Goal: Task Accomplishment & Management: Manage account settings

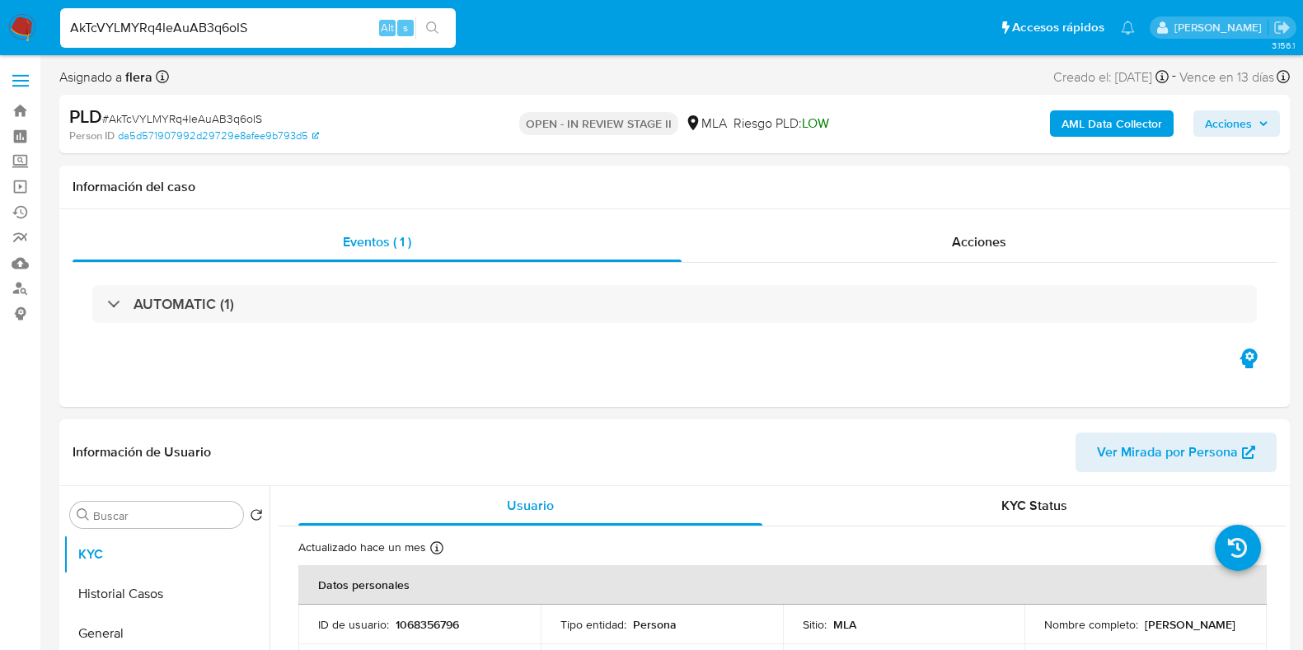
select select "10"
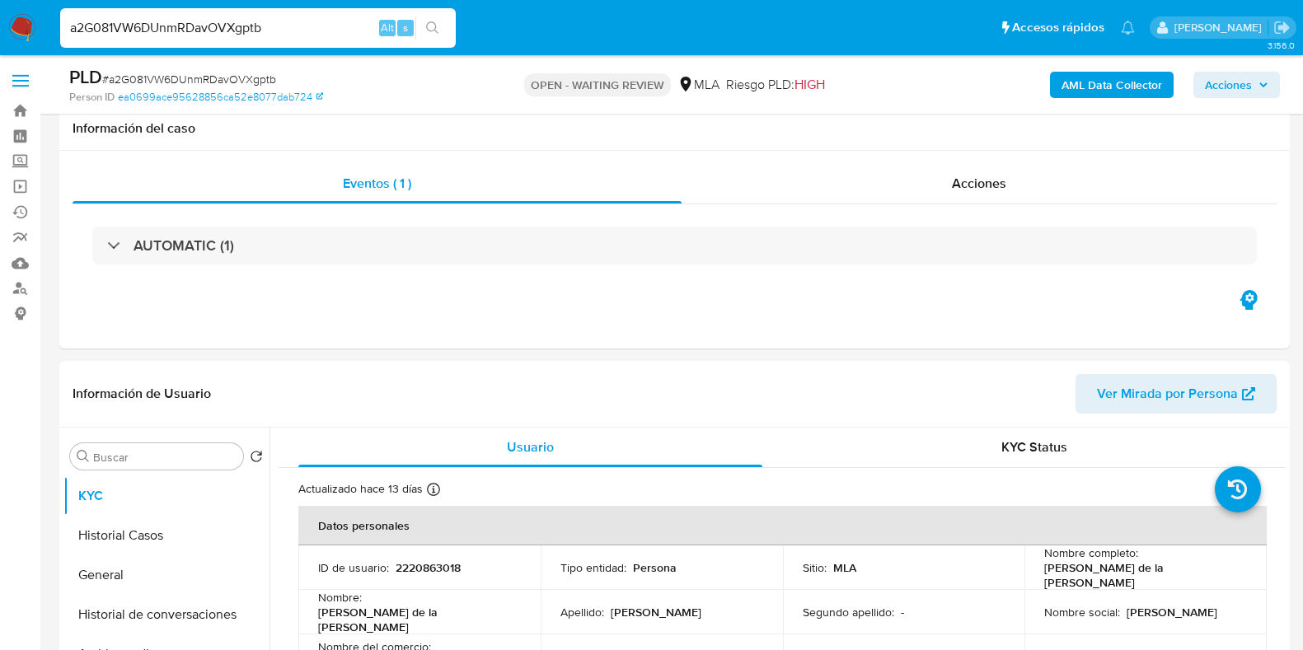
select select "10"
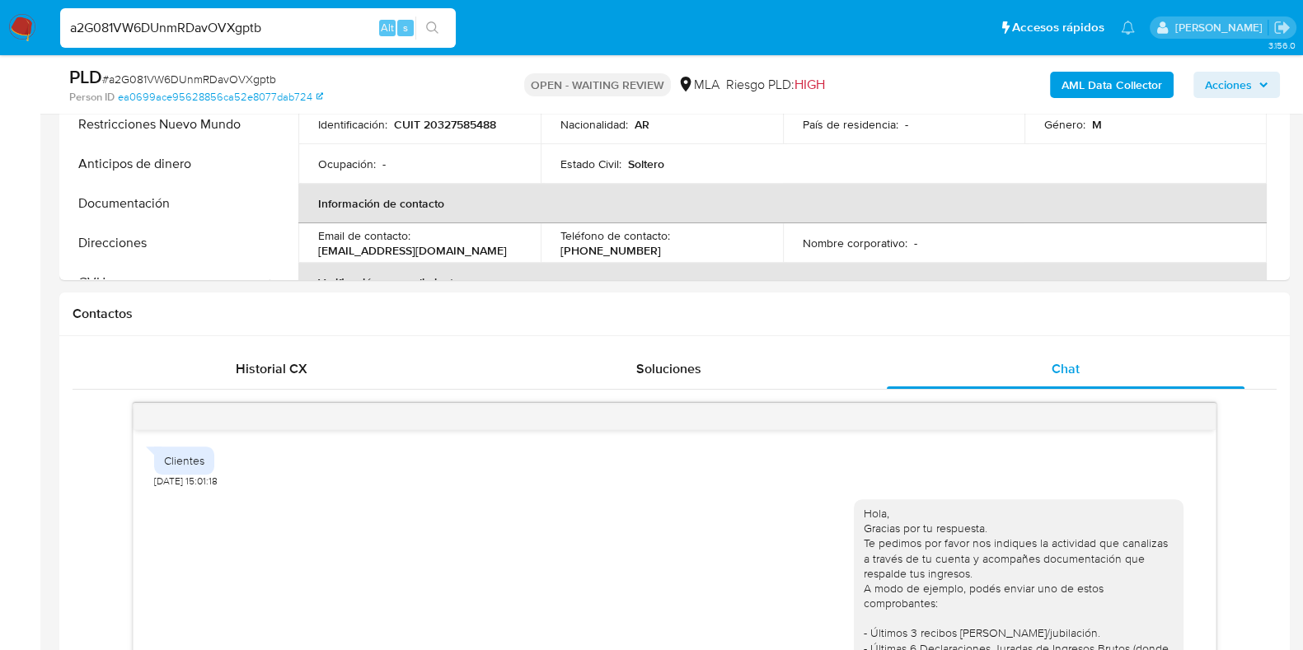
scroll to position [1467, 0]
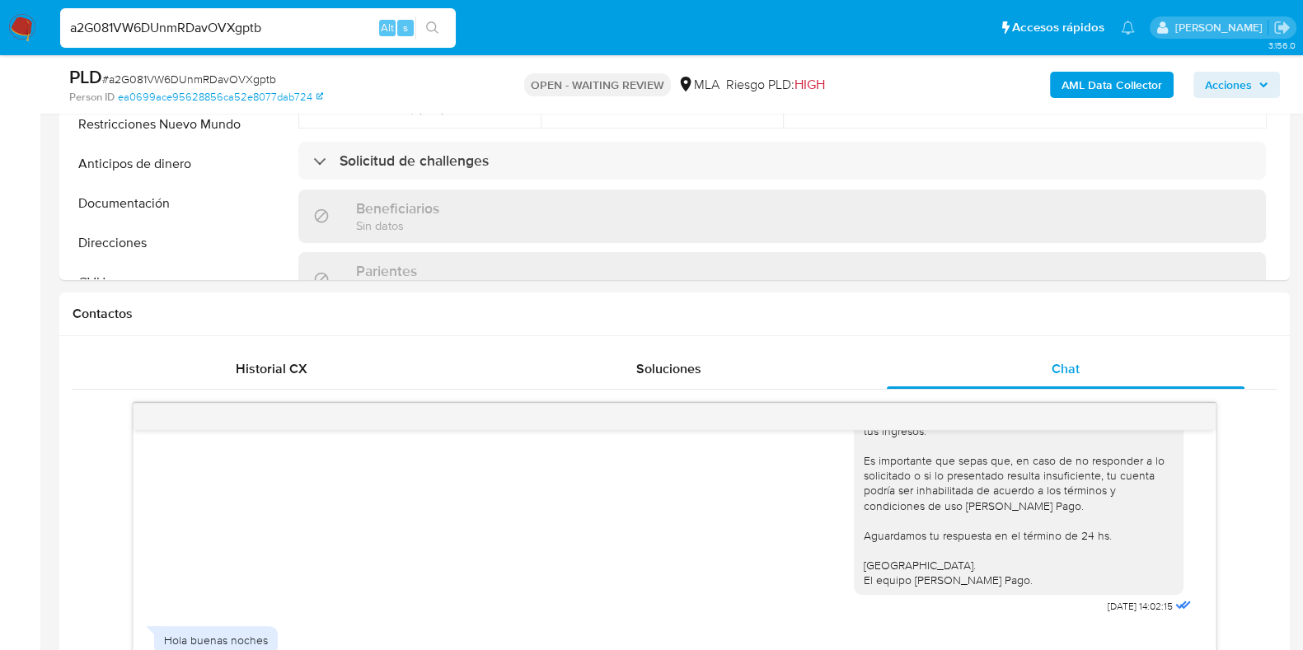
click at [203, 31] on input "a2G081VW6DUnmRDavOVXgptb" at bounding box center [258, 27] width 396 height 21
paste input "vC64UnItTSPWKLUaKF9wppM"
type input "vC64UnItTSPWKLUaKF9wppMb"
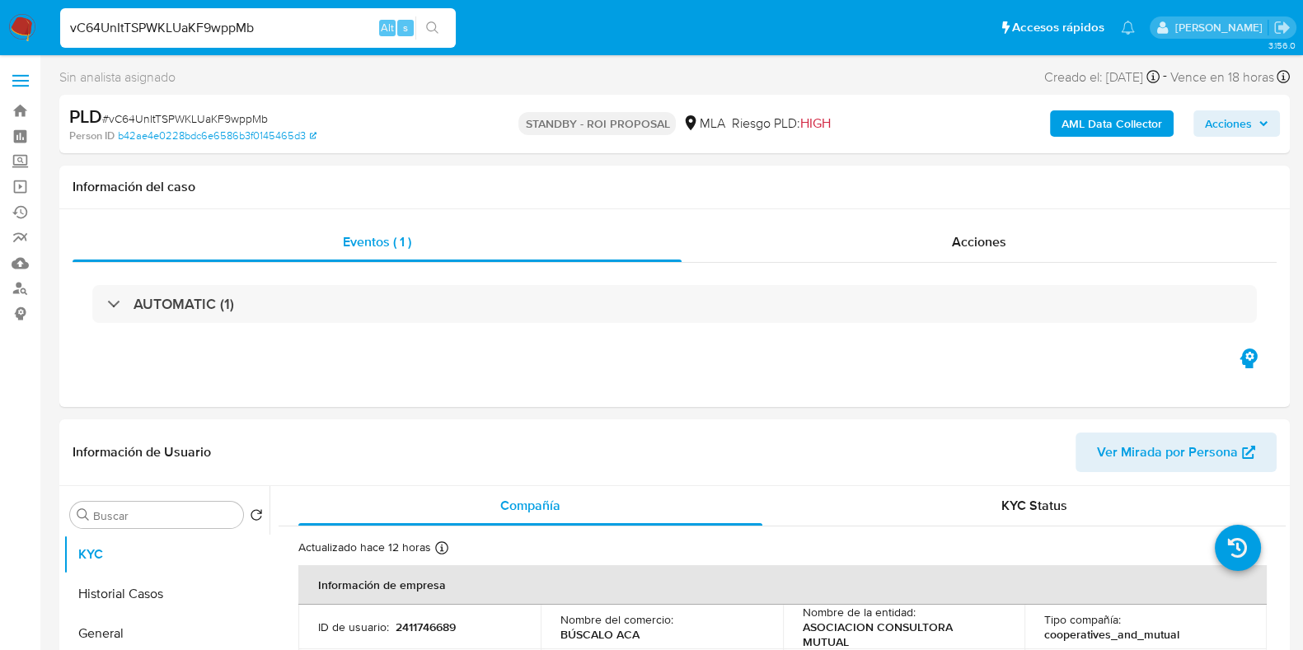
select select "10"
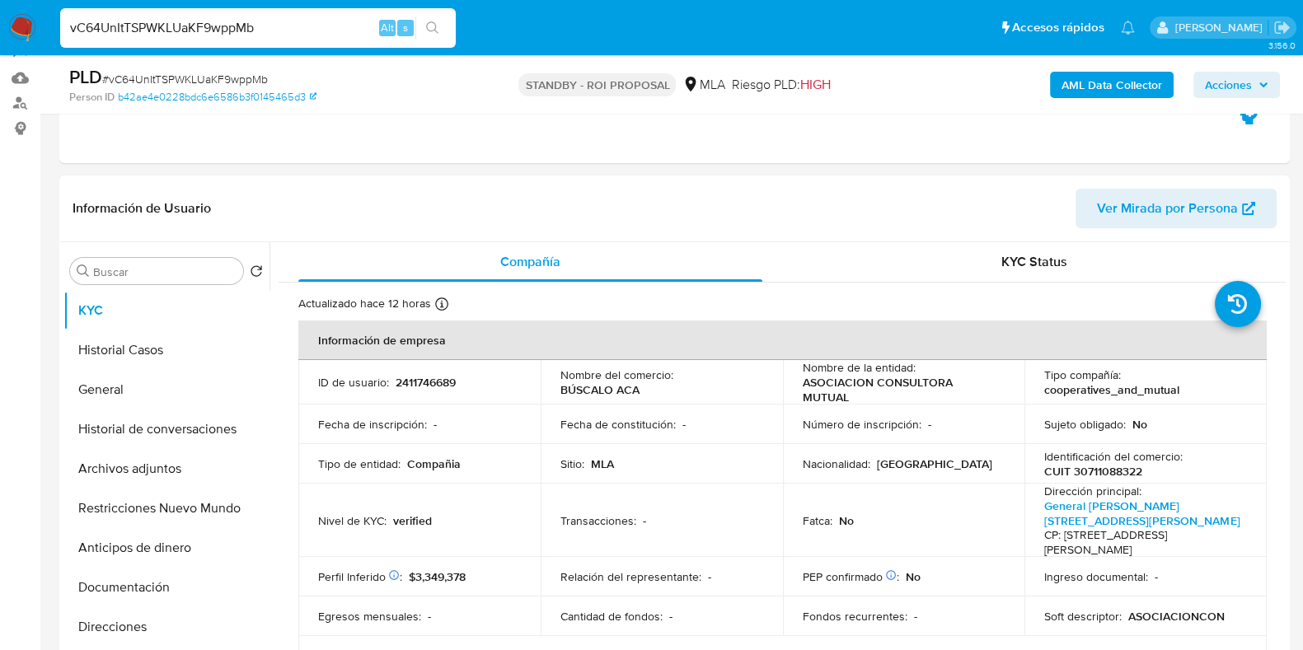
scroll to position [205, 0]
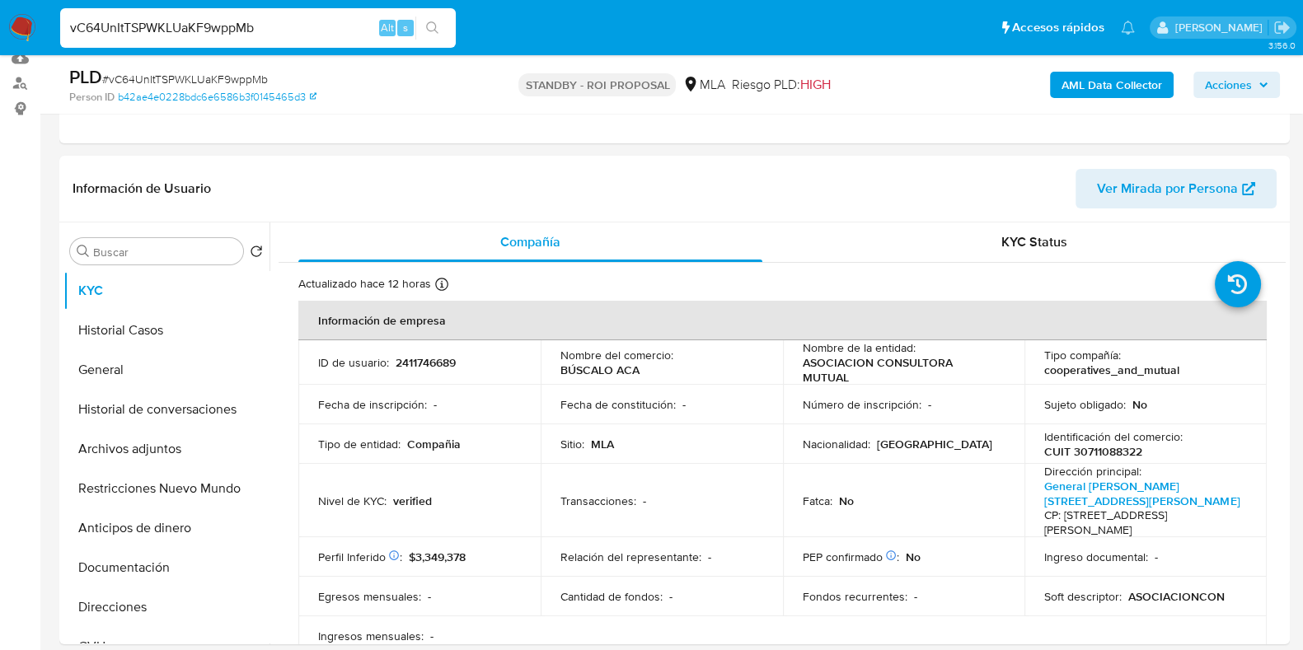
click at [217, 77] on span "# vC64UnItTSPWKLUaKF9wppMb" at bounding box center [185, 79] width 166 height 16
copy span "vC64UnItTSPWKLUaKF9wppMb"
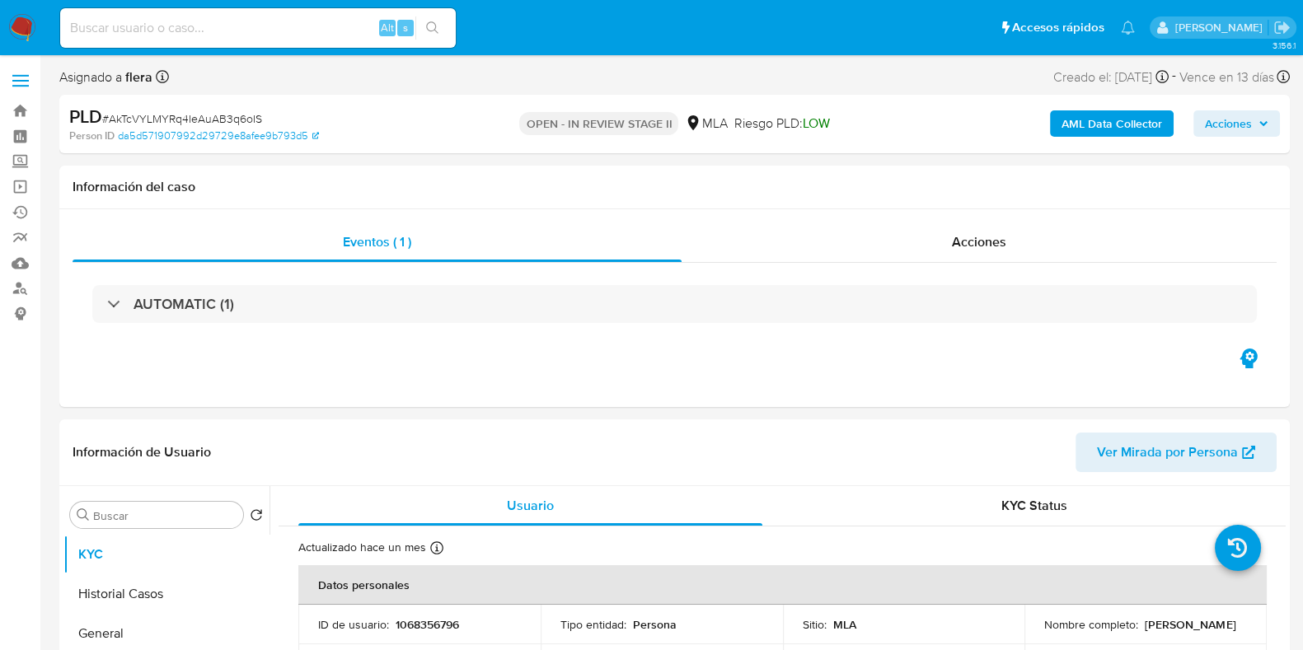
select select "10"
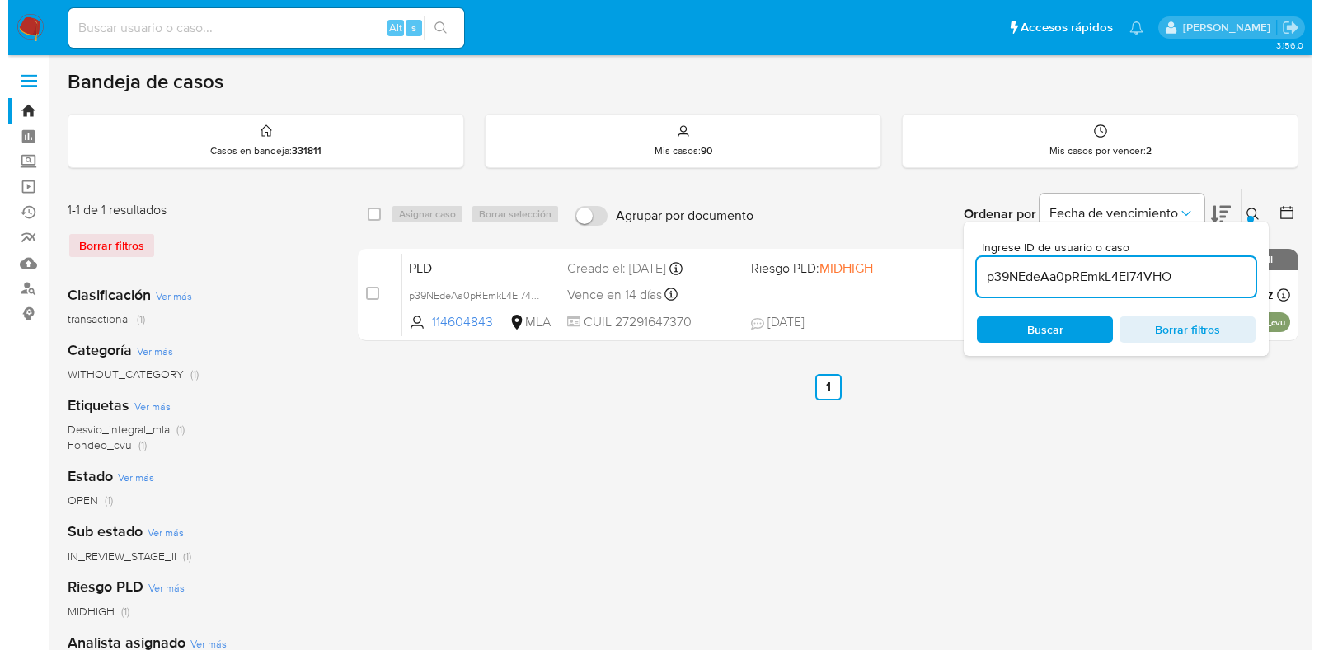
scroll to position [102, 0]
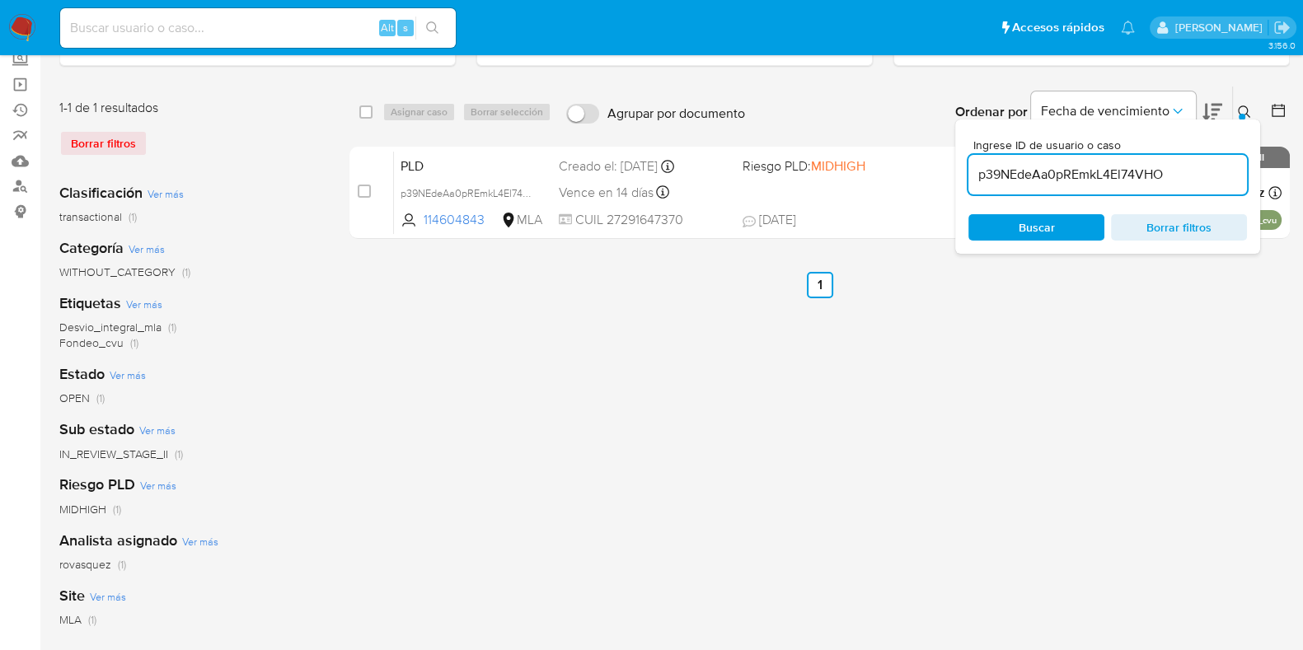
click at [1040, 168] on input "p39NEdeAa0pREmkL4El74VHO" at bounding box center [1108, 174] width 279 height 21
paste input "vC64UnItTSPWKLUaKF9wppMb"
type input "vC64UnItTSPWKLUaKF9wppMb"
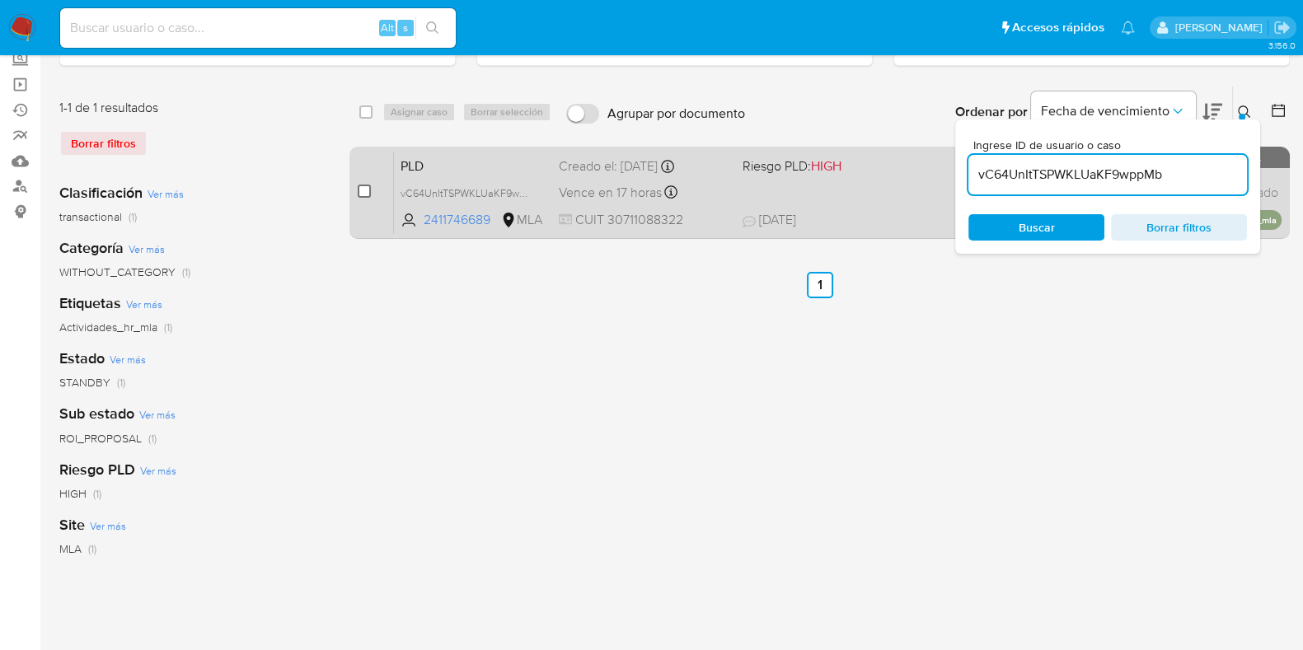
click at [365, 187] on input "checkbox" at bounding box center [364, 191] width 13 height 13
checkbox input "true"
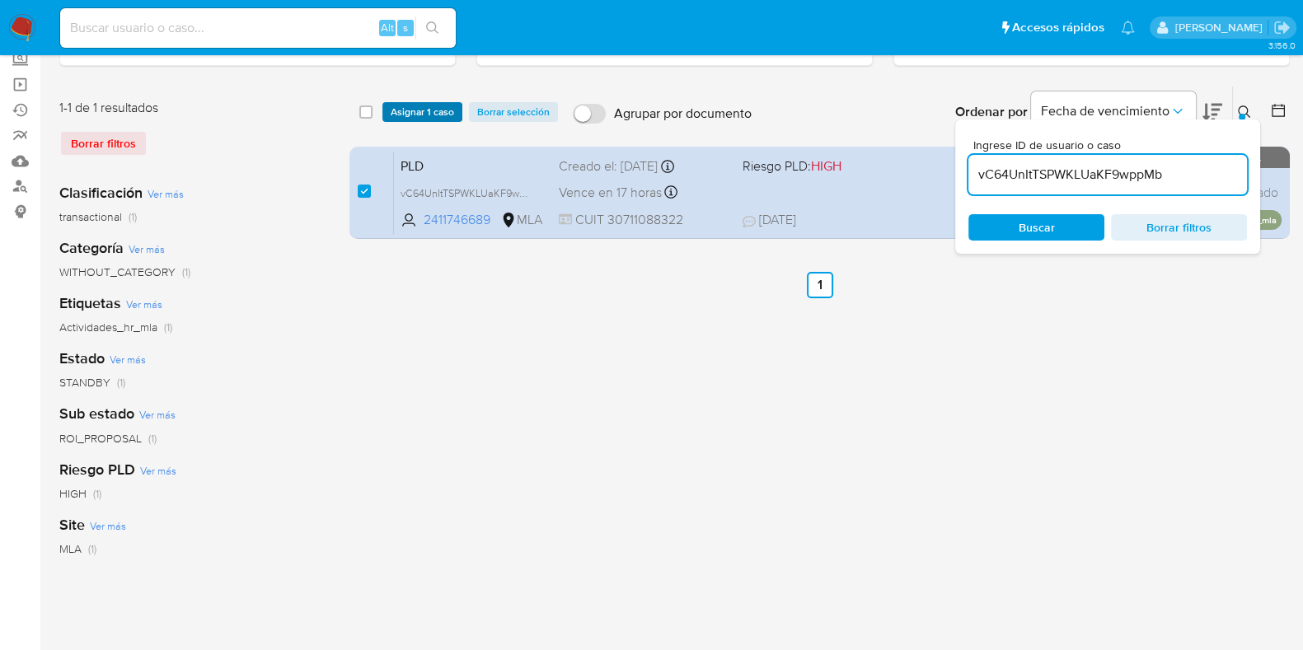
click at [416, 110] on span "Asignar 1 caso" at bounding box center [422, 112] width 63 height 16
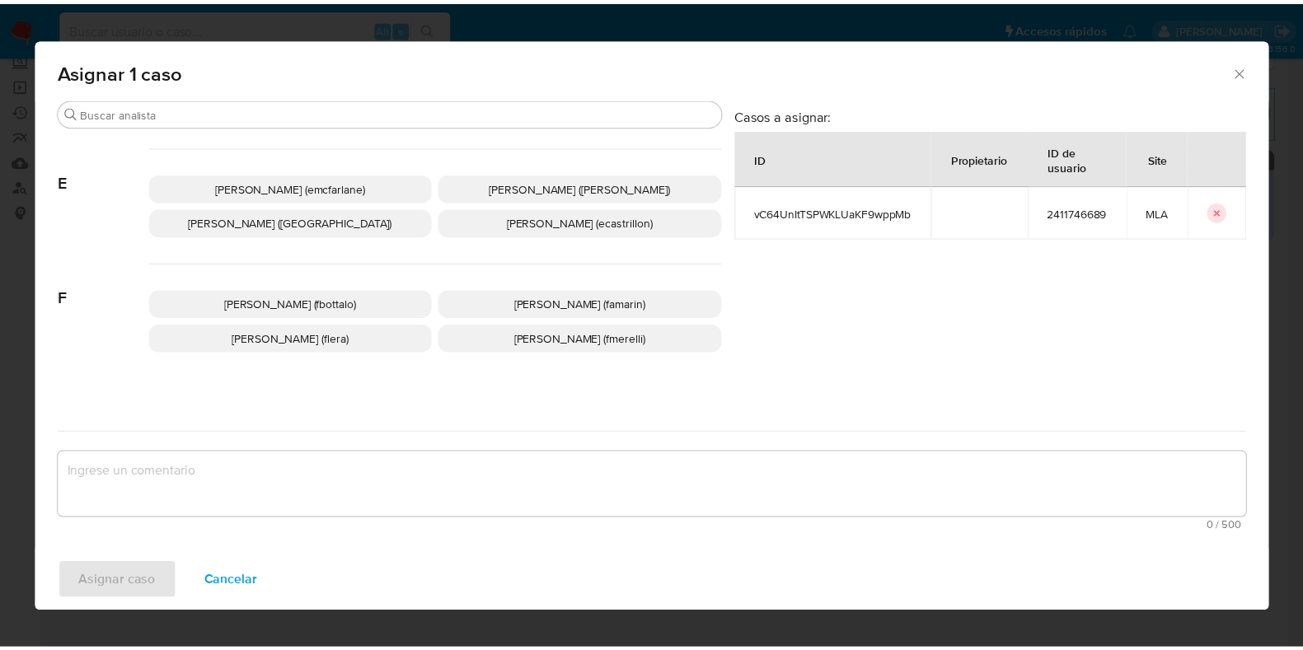
scroll to position [309, 0]
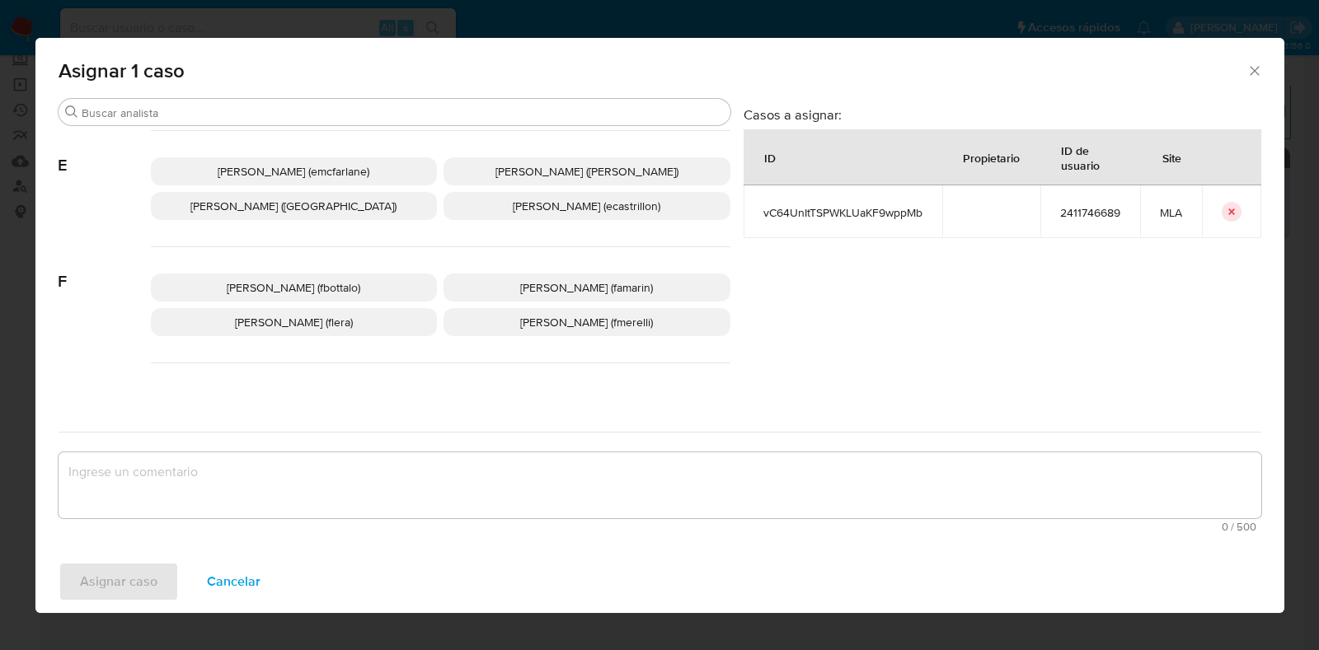
click at [321, 330] on p "Florencia Cecilia Lera (flera)" at bounding box center [294, 322] width 287 height 28
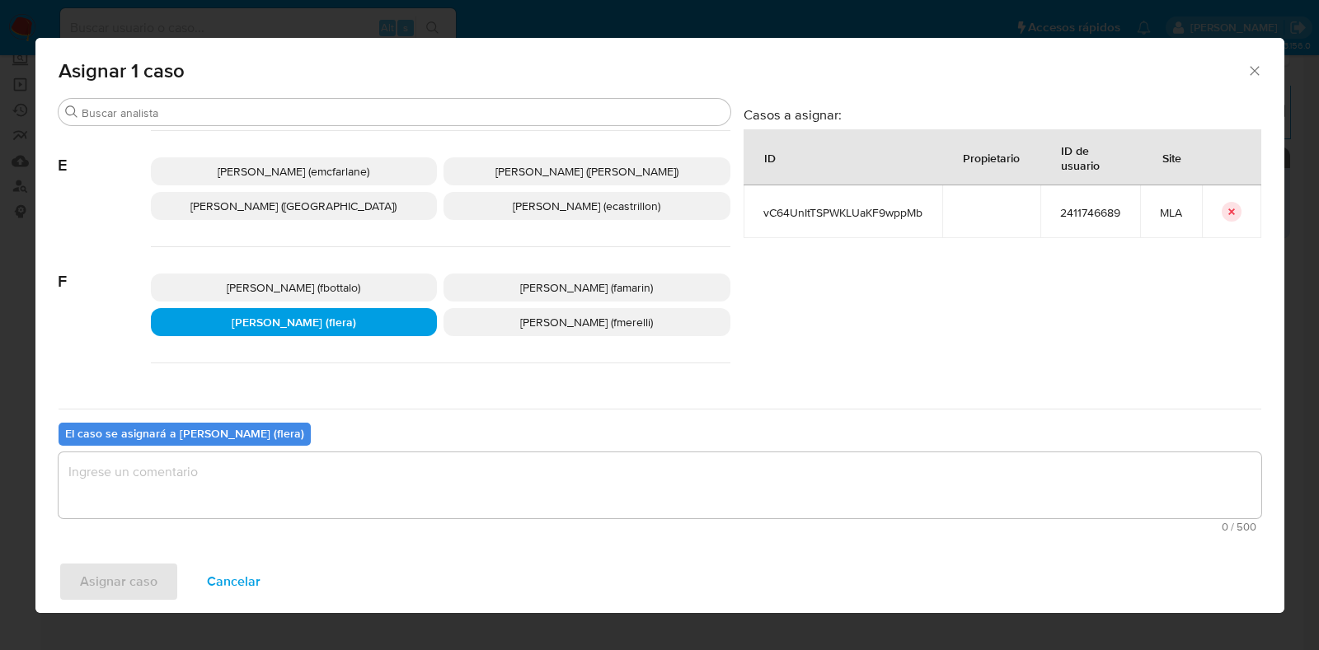
click at [279, 495] on textarea "assign-modal" at bounding box center [660, 486] width 1203 height 66
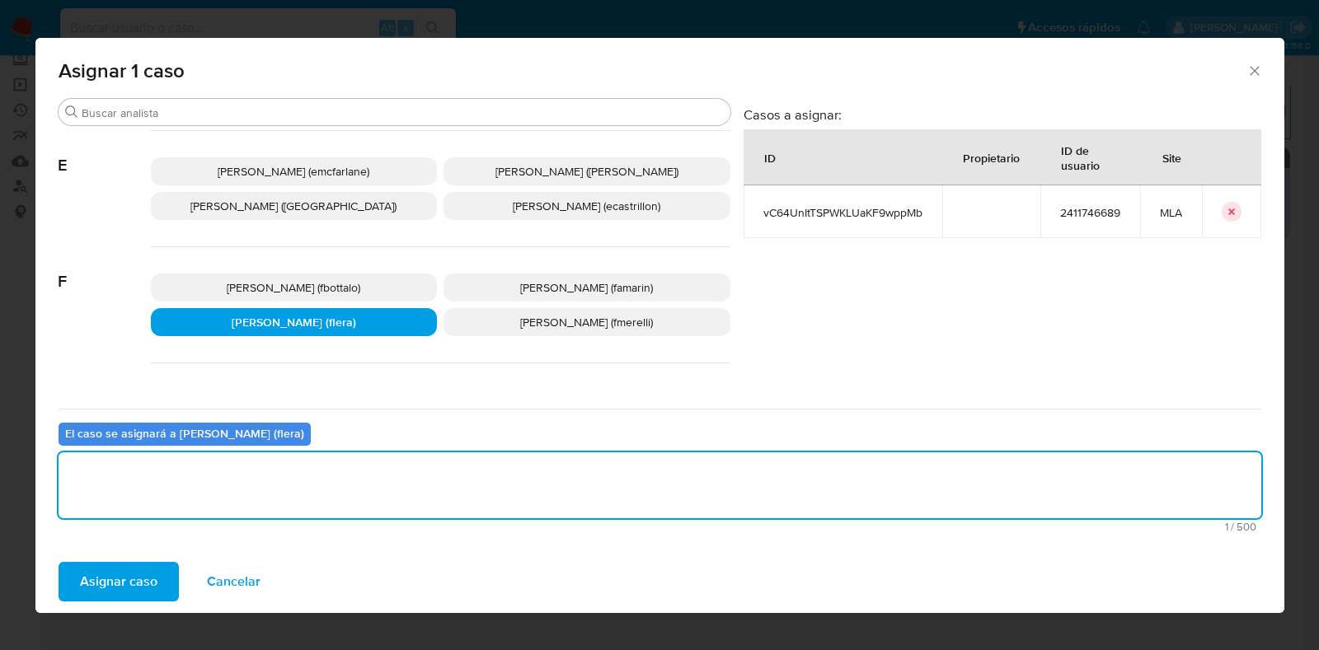
click at [160, 571] on button "Asignar caso" at bounding box center [119, 582] width 120 height 40
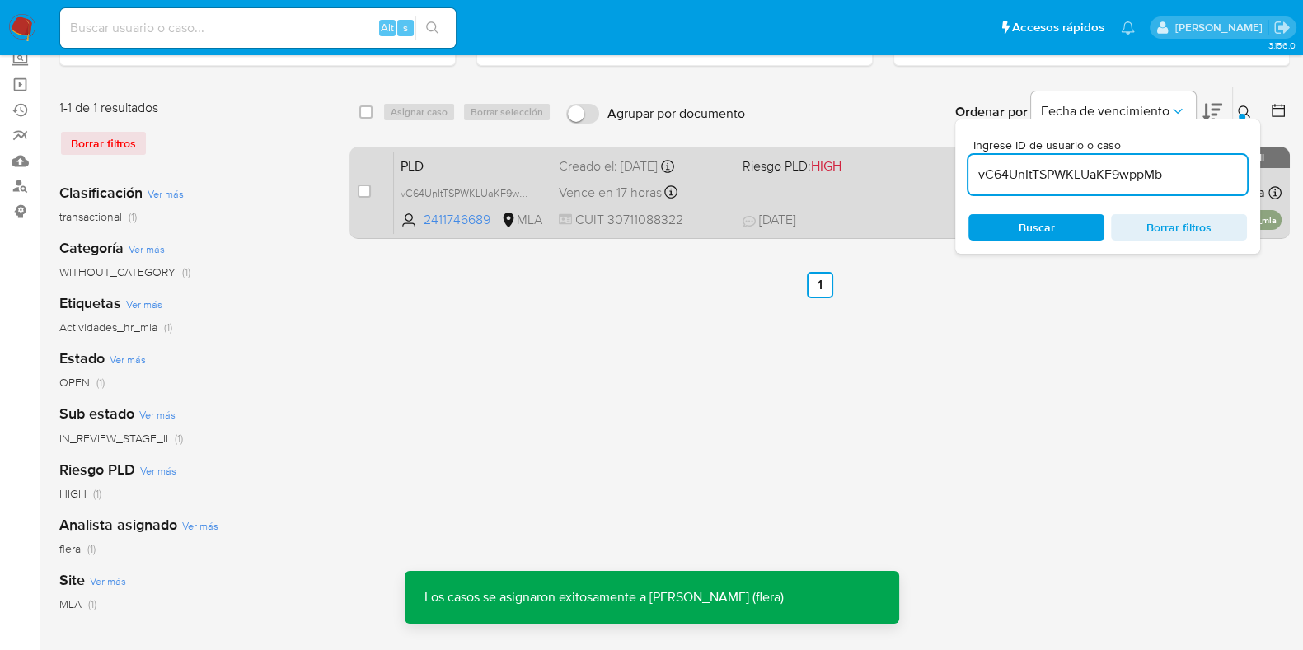
click at [424, 166] on span "PLD" at bounding box center [473, 164] width 145 height 21
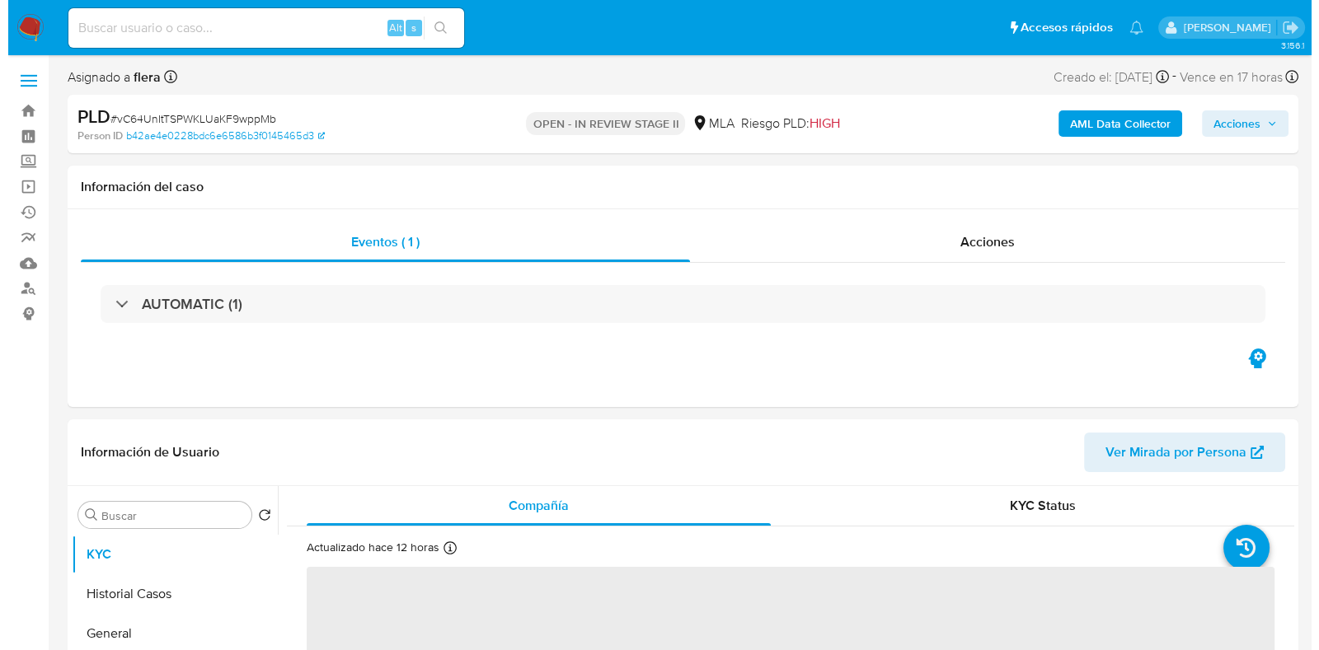
scroll to position [205, 0]
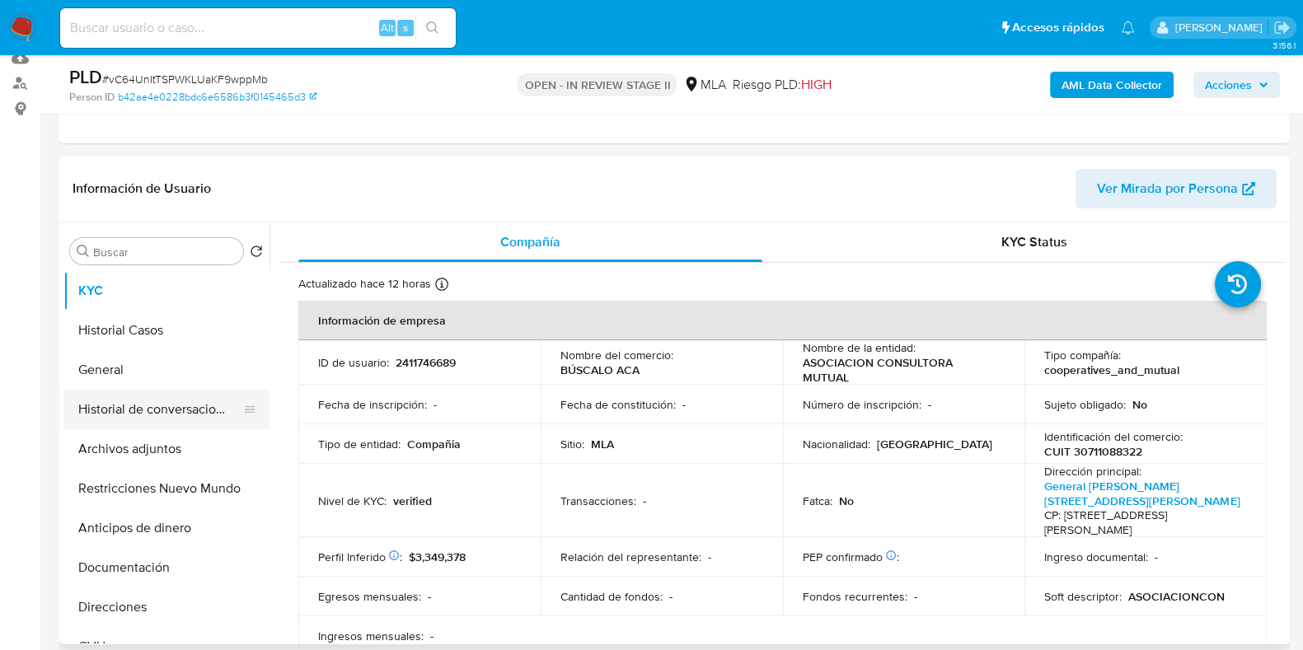
select select "10"
click at [124, 440] on button "Archivos adjuntos" at bounding box center [159, 449] width 193 height 40
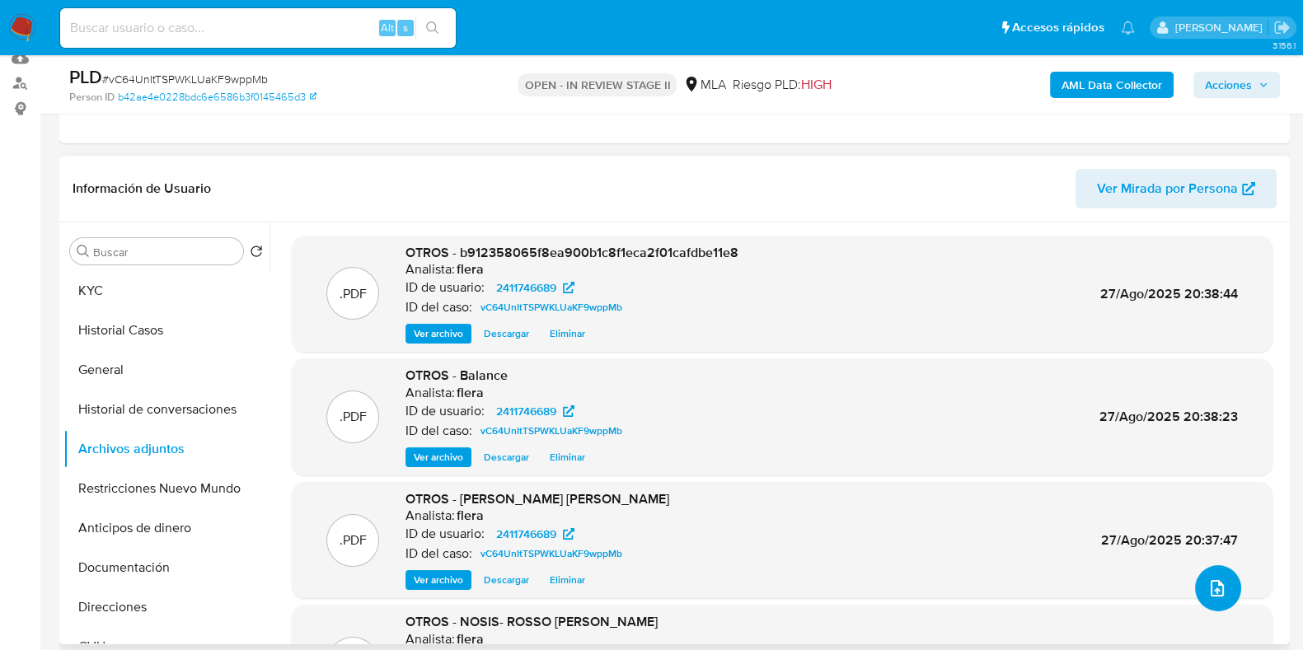
click at [1213, 591] on icon "upload-file" at bounding box center [1218, 589] width 20 height 20
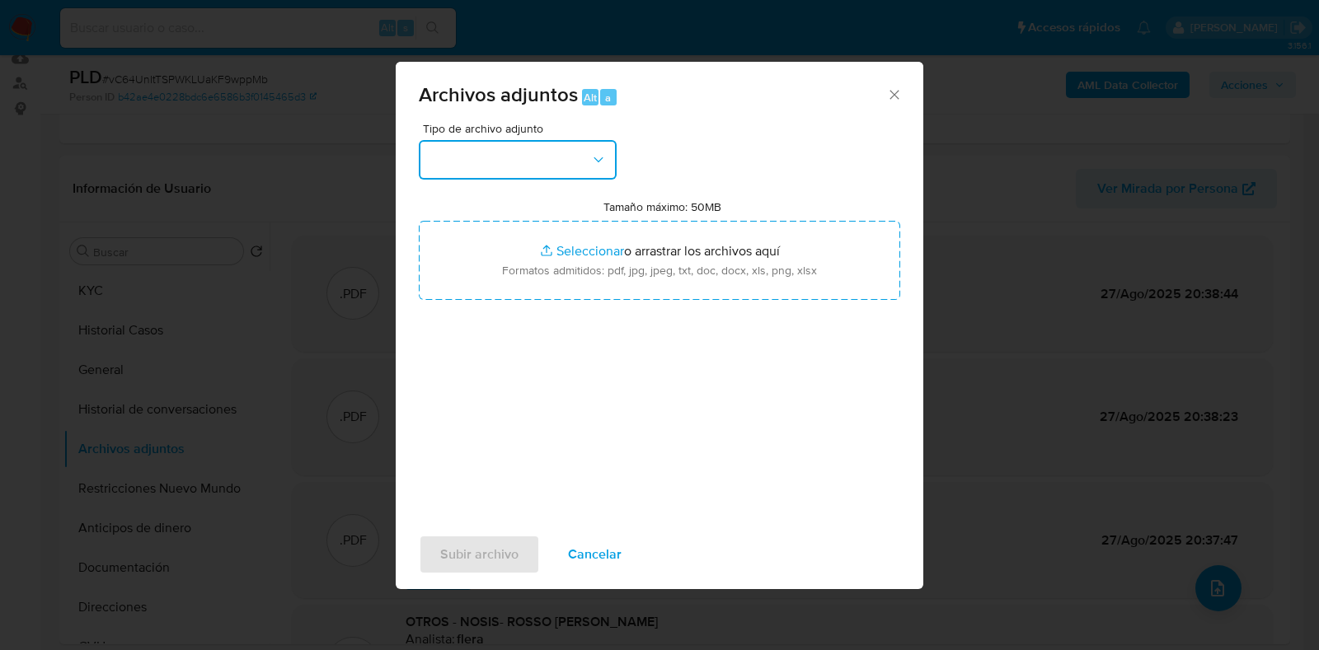
click at [578, 143] on button "button" at bounding box center [518, 160] width 198 height 40
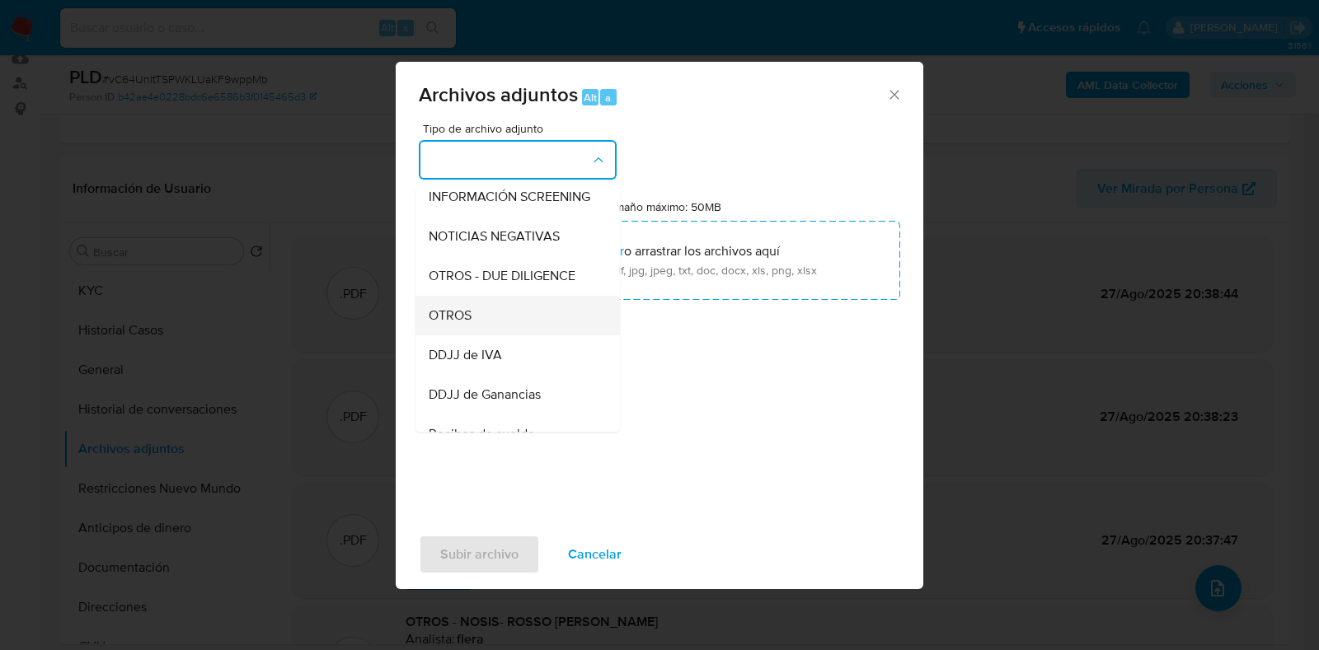
click at [486, 321] on div "OTROS" at bounding box center [513, 316] width 168 height 40
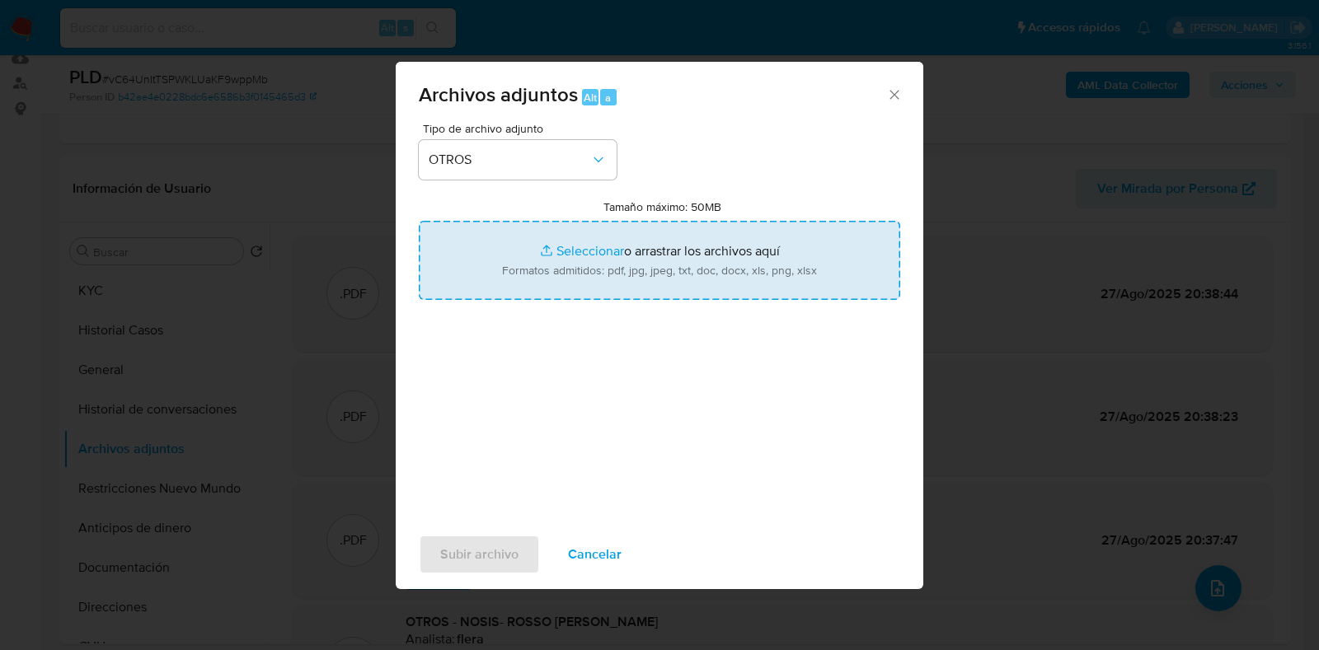
type input "C:\fakepath\Correo de Mercadolibre SRL - ASOCIACION CONSULTORA MUTUAL- Usuario …"
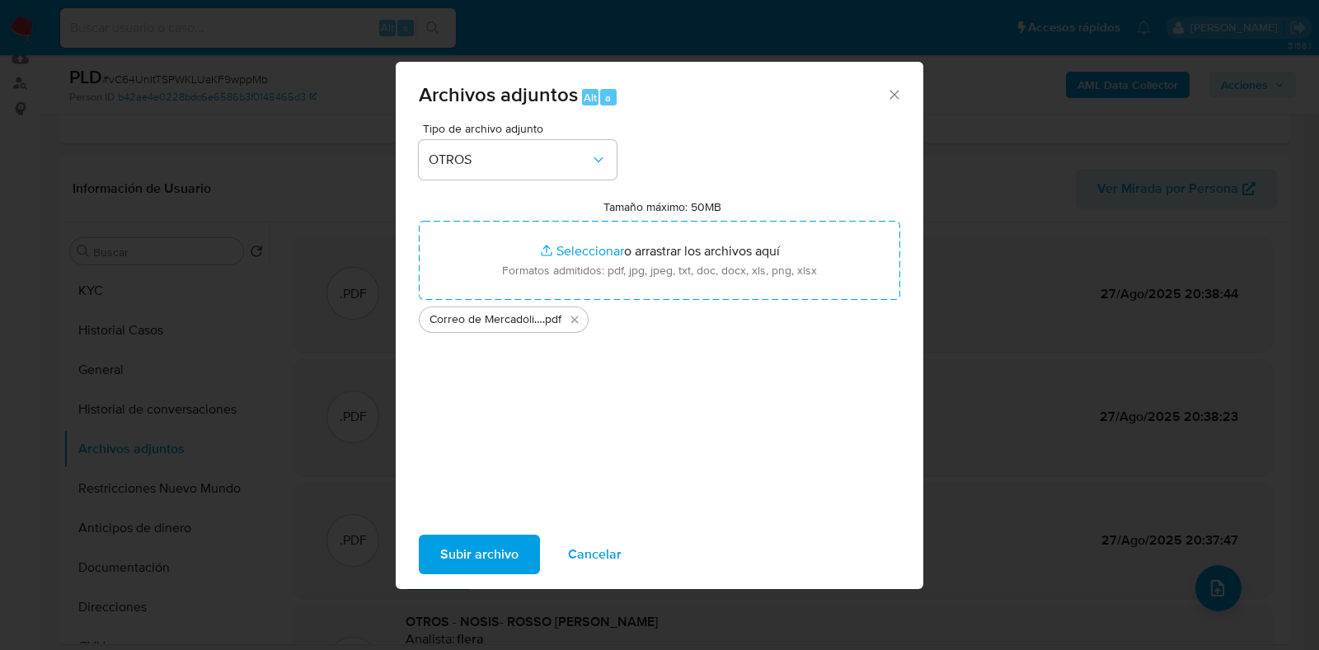
click at [490, 567] on span "Subir archivo" at bounding box center [479, 555] width 78 height 36
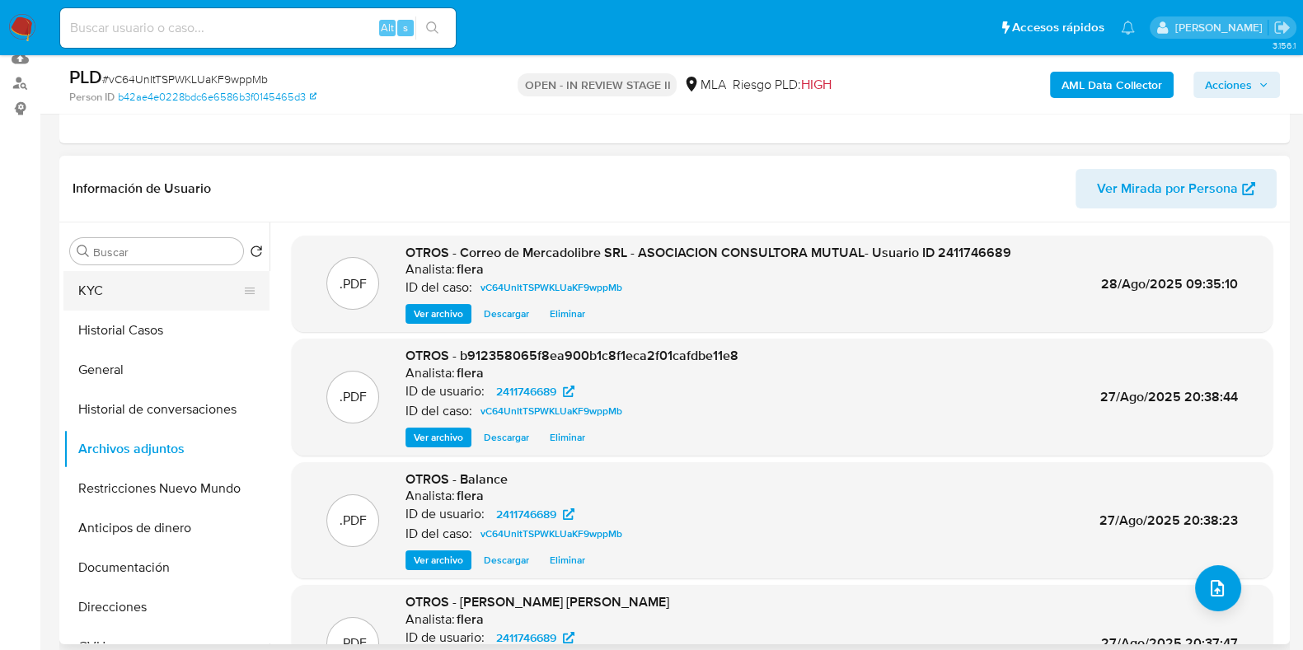
click at [151, 283] on button "KYC" at bounding box center [159, 291] width 193 height 40
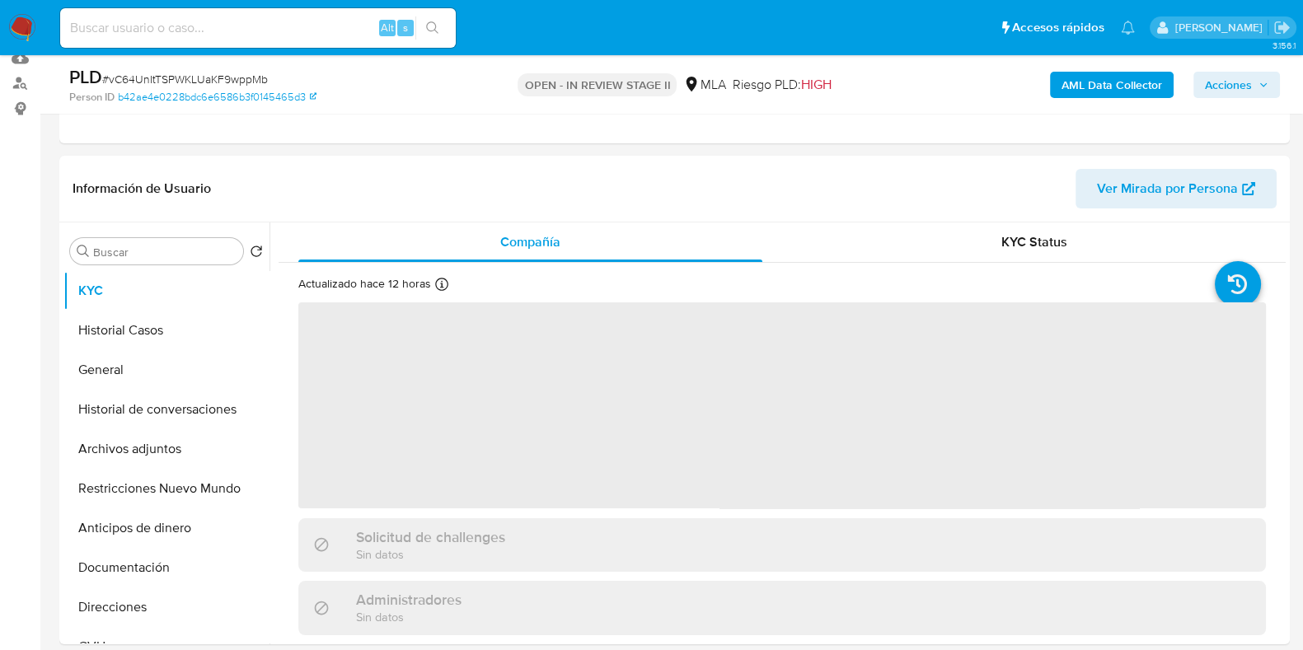
click at [1252, 84] on span "Acciones" at bounding box center [1228, 85] width 47 height 26
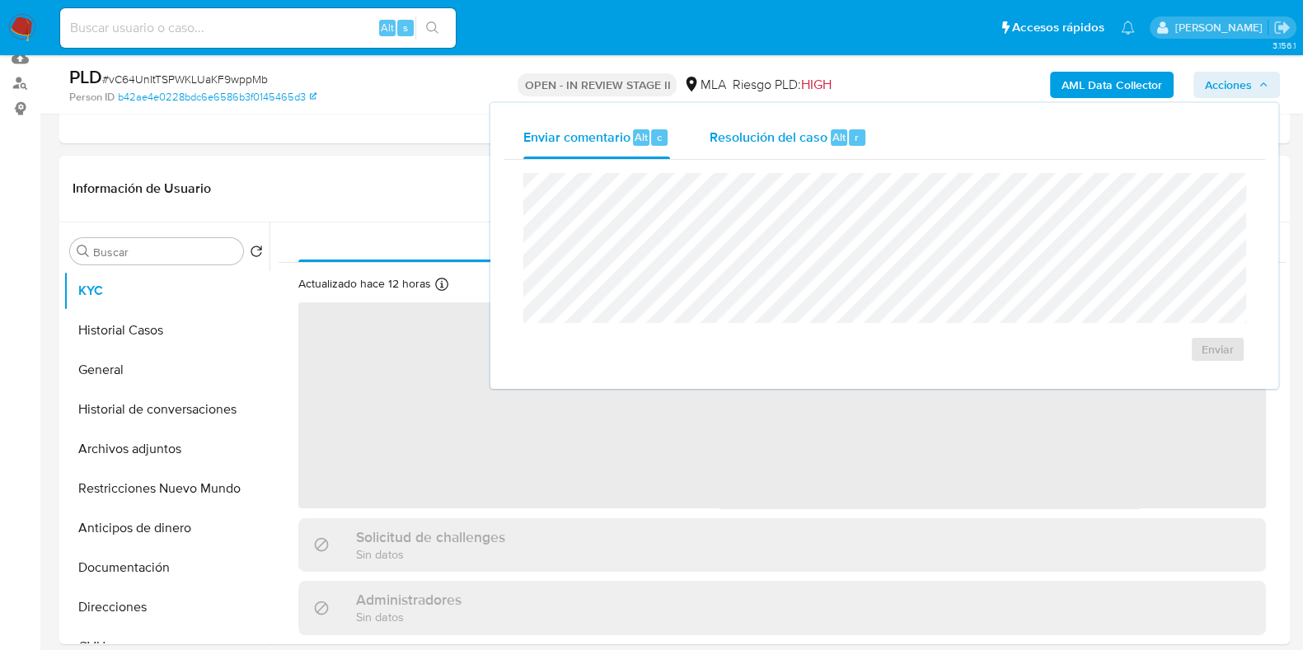
click at [854, 149] on div "Resolución del caso Alt r" at bounding box center [788, 137] width 157 height 43
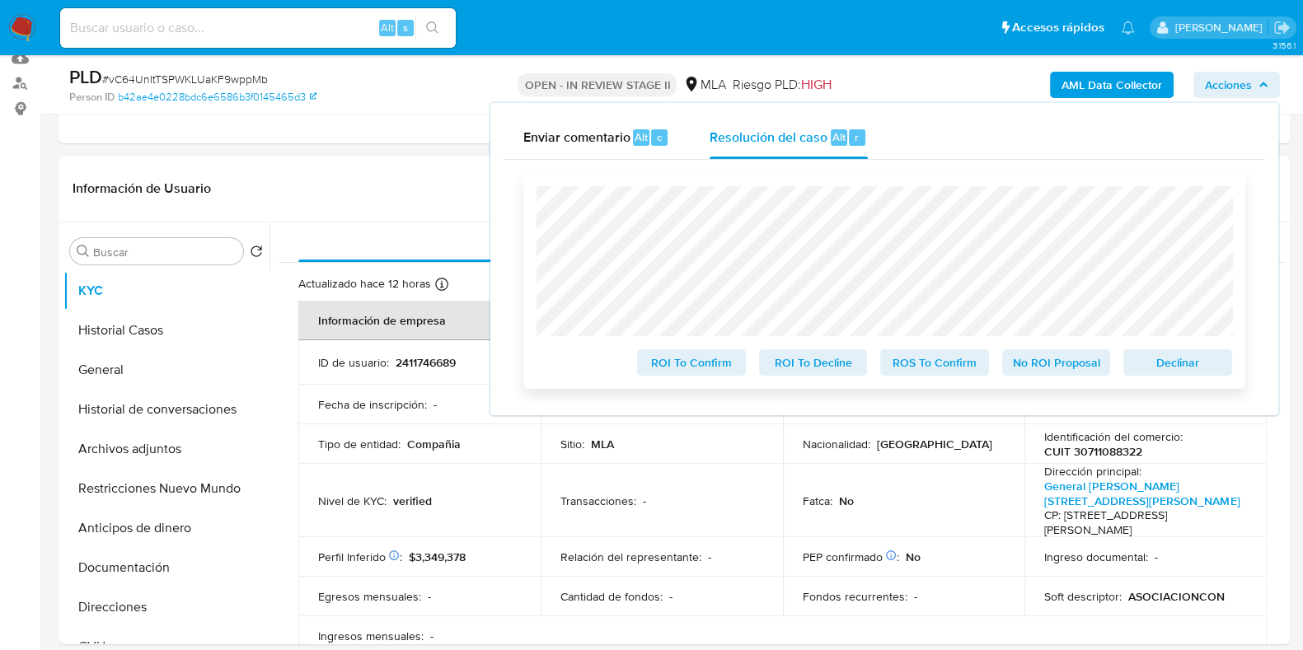
click at [1157, 361] on span "Declinar" at bounding box center [1178, 362] width 86 height 23
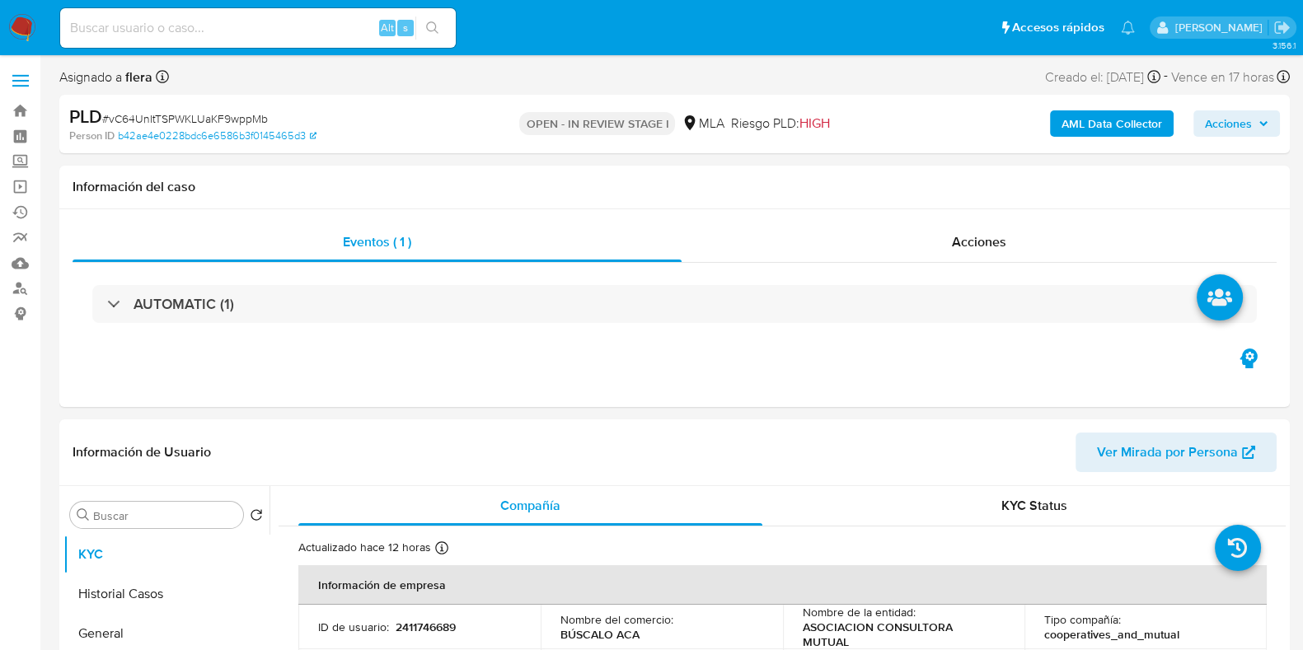
select select "10"
click at [1248, 126] on span "Acciones" at bounding box center [1228, 123] width 47 height 26
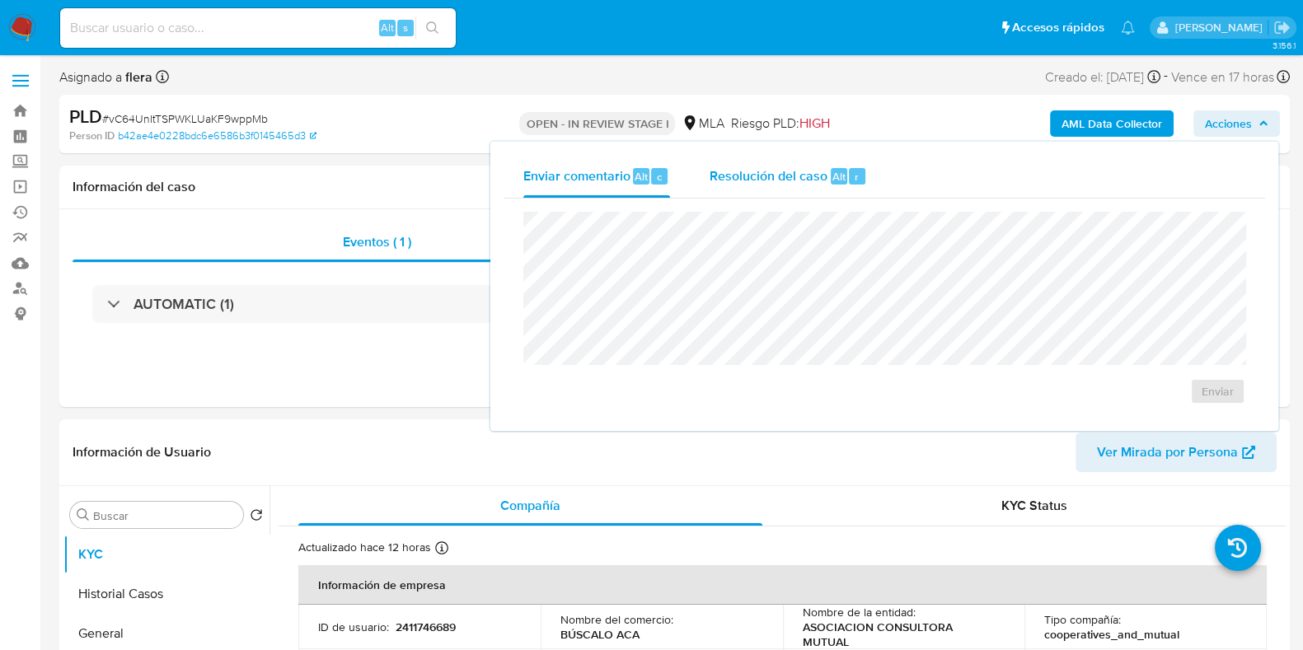
click at [810, 183] on span "Resolución del caso" at bounding box center [769, 176] width 118 height 19
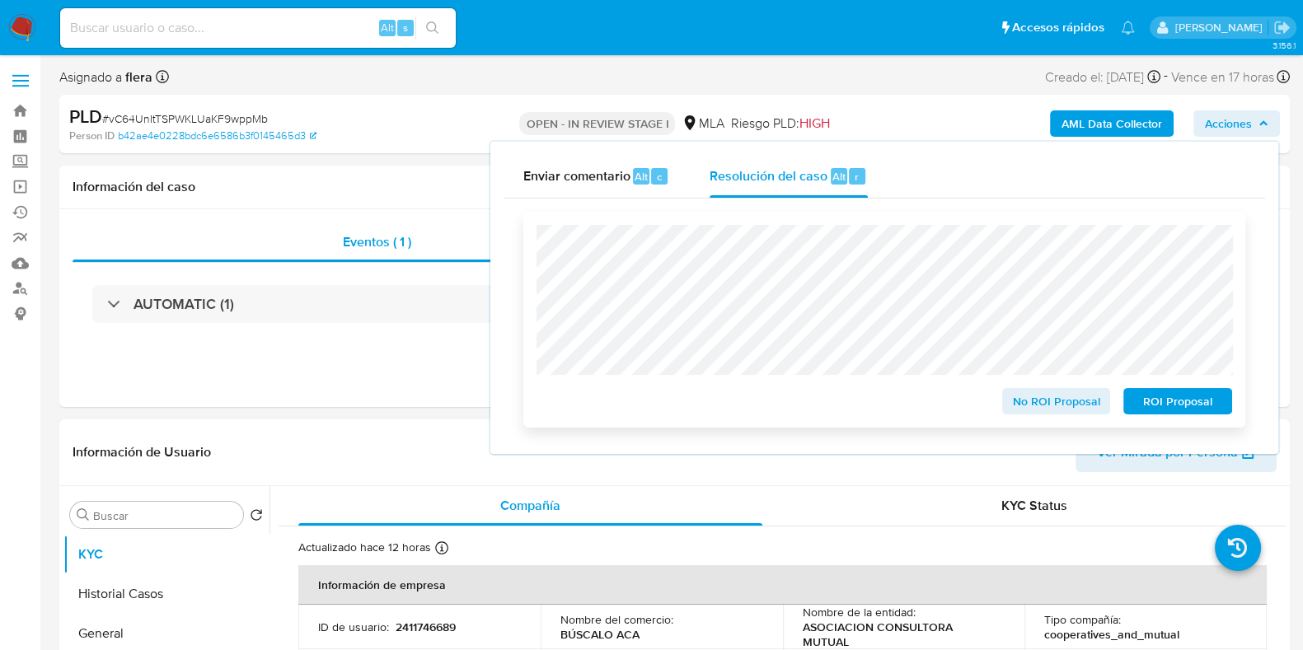
click at [1179, 409] on span "ROI Proposal" at bounding box center [1178, 401] width 86 height 23
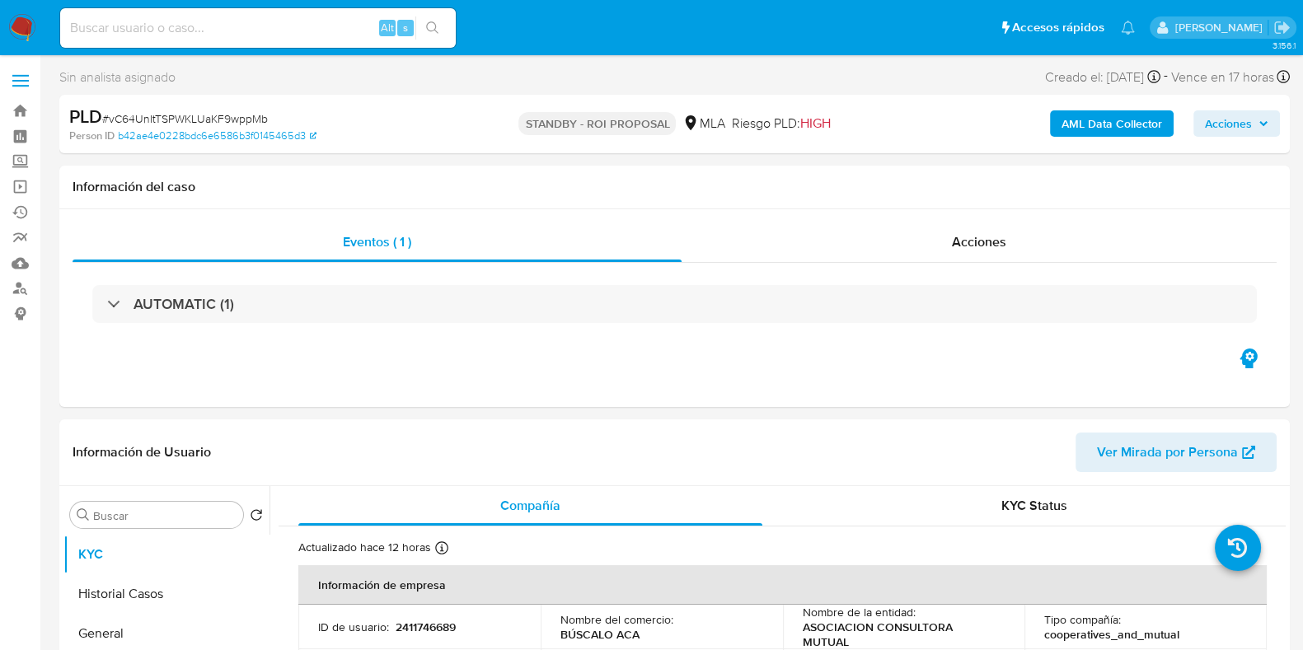
select select "10"
click at [227, 22] on input at bounding box center [258, 27] width 396 height 21
paste input "Sg2MhtX6gu1ECcFTmLwUXGsX"
type input "Sg2MhtX6gu1ECcFTmLwUXGsX"
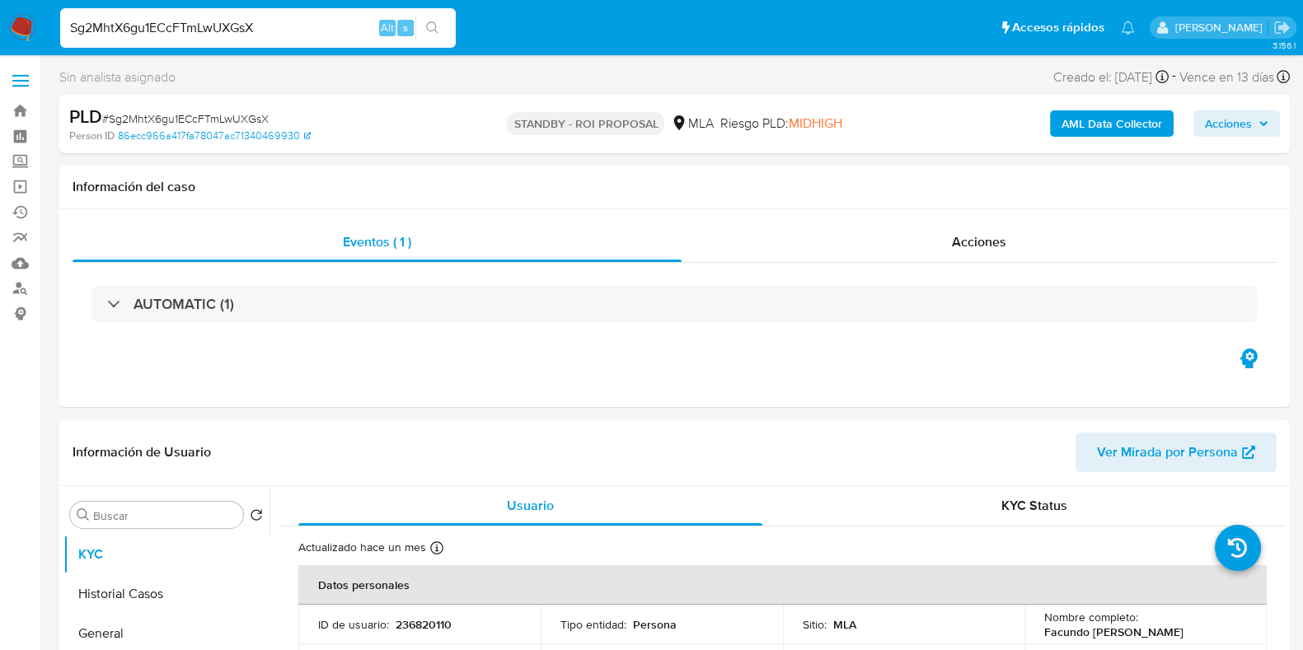
select select "10"
click at [409, 627] on p "236820110" at bounding box center [424, 624] width 56 height 15
copy p "236820110"
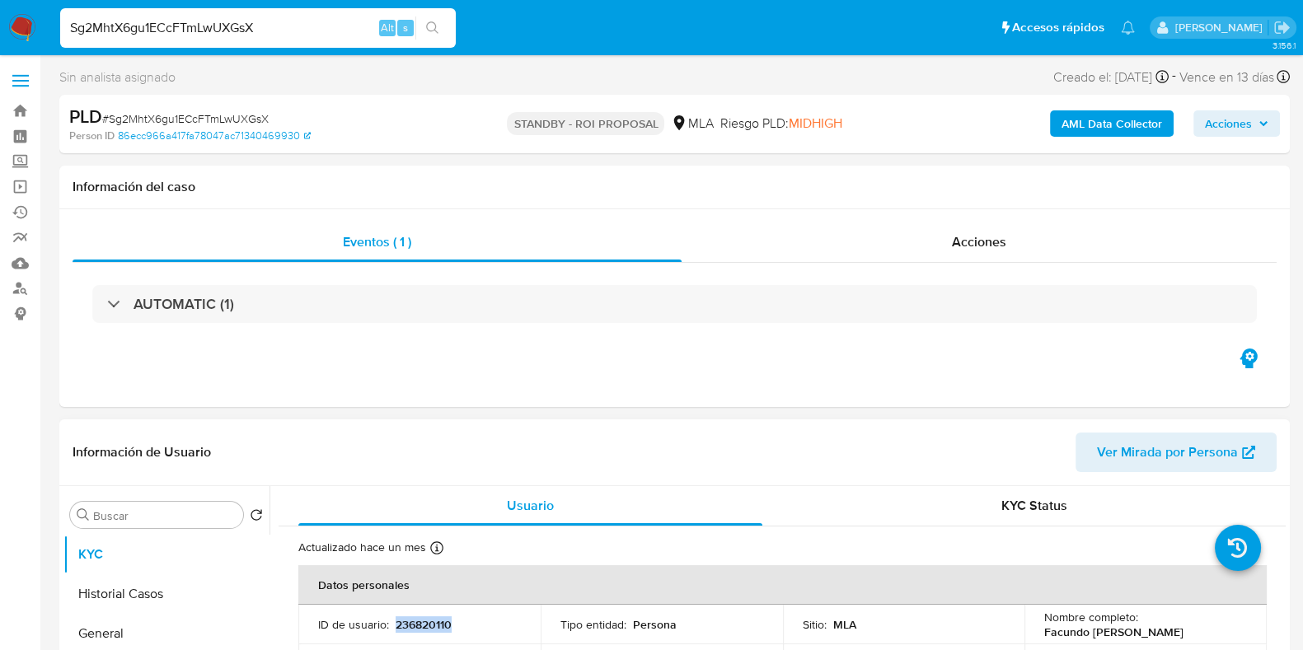
copy p "236820110"
drag, startPoint x: 1164, startPoint y: 634, endPoint x: 1043, endPoint y: 634, distance: 121.2
click at [1044, 634] on p "Facundo Damian Lucero" at bounding box center [1113, 632] width 139 height 15
copy p "Facundo Damian Lucero"
click at [280, 23] on input "Sg2MhtX6gu1ECcFTmLwUXGsX" at bounding box center [258, 27] width 396 height 21
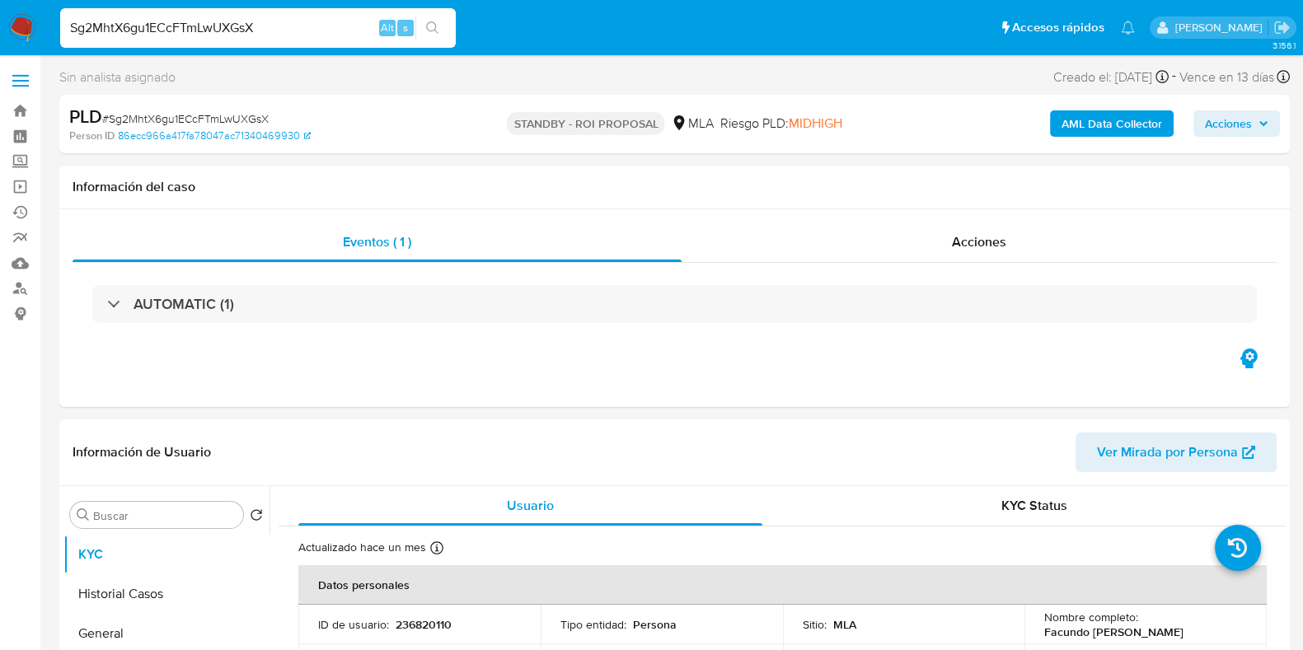
click at [280, 23] on input "Sg2MhtX6gu1ECcFTmLwUXGsX" at bounding box center [258, 27] width 396 height 21
paste input "AkTcVYLMYRq4IeAuAB3q6oIS"
type input "AkTcVYLMYRq4IeAuAB3q6oIS"
select select "10"
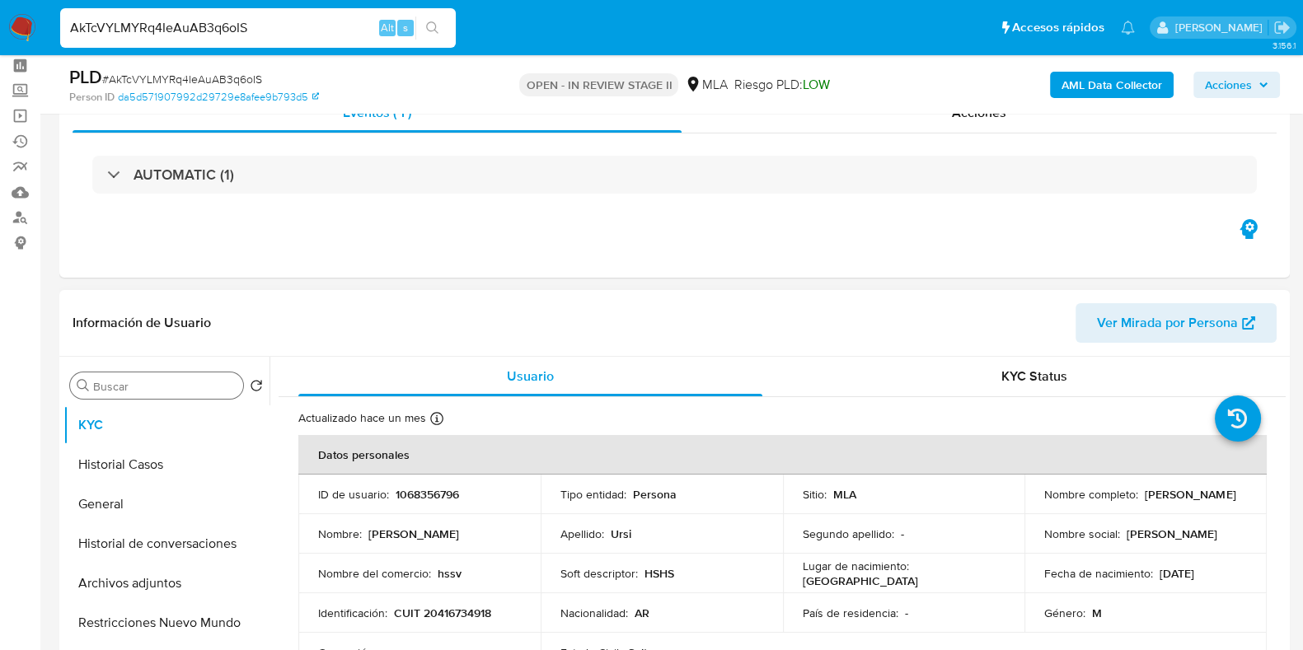
scroll to position [102, 0]
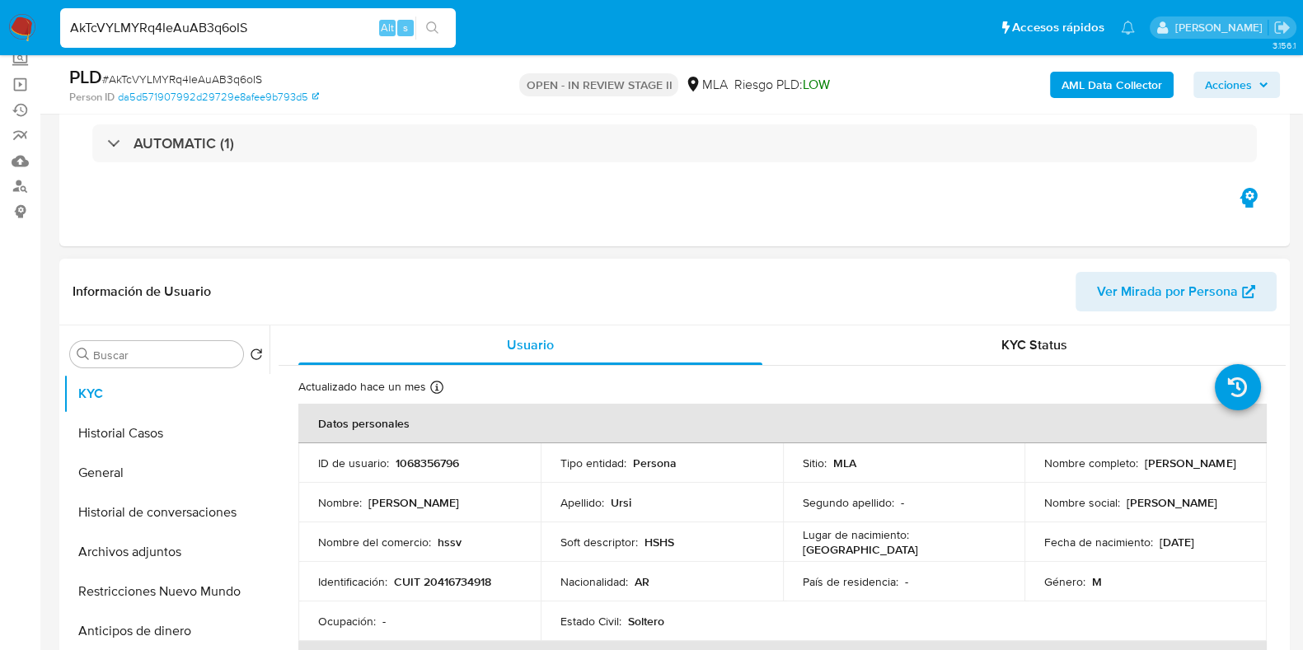
click at [437, 466] on p "1068356796" at bounding box center [427, 463] width 63 height 15
copy p "1068356796"
click at [237, 31] on input "AkTcVYLMYRq4IeAuAB3q6oIS" at bounding box center [258, 27] width 396 height 21
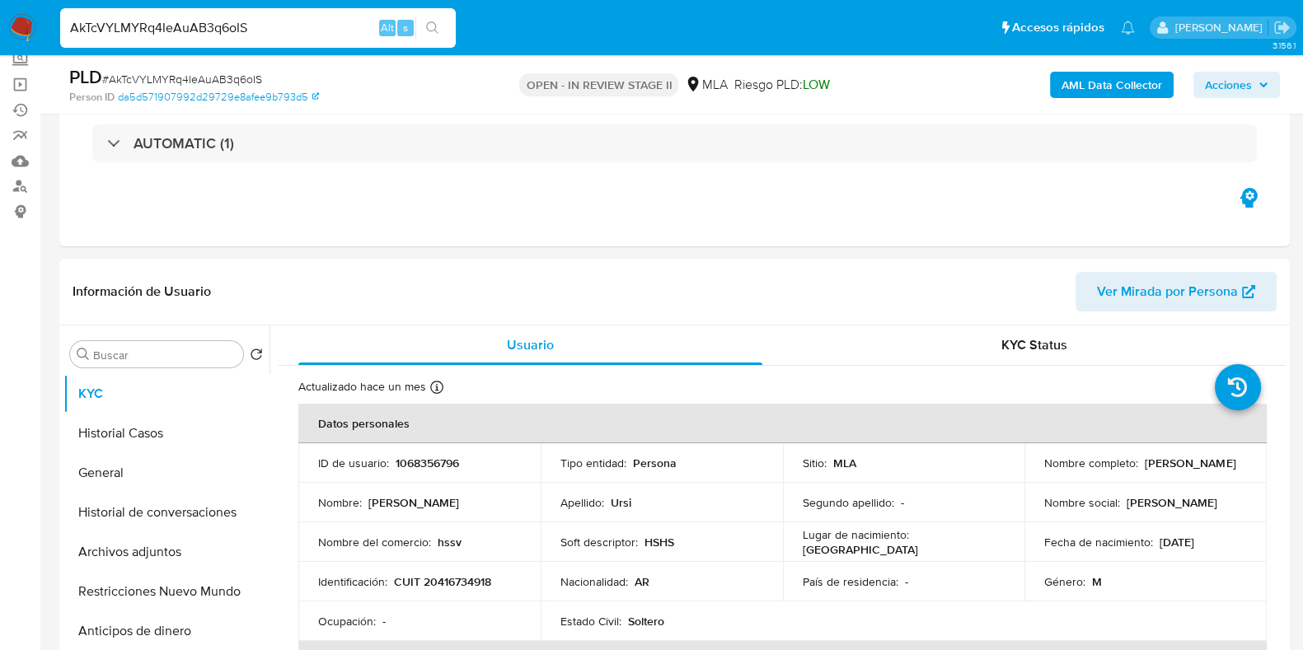
paste input "vC64UnItTSPWKLUaKF9wppMb"
type input "vC64UnItTSPWKLUaKF9wppMb"
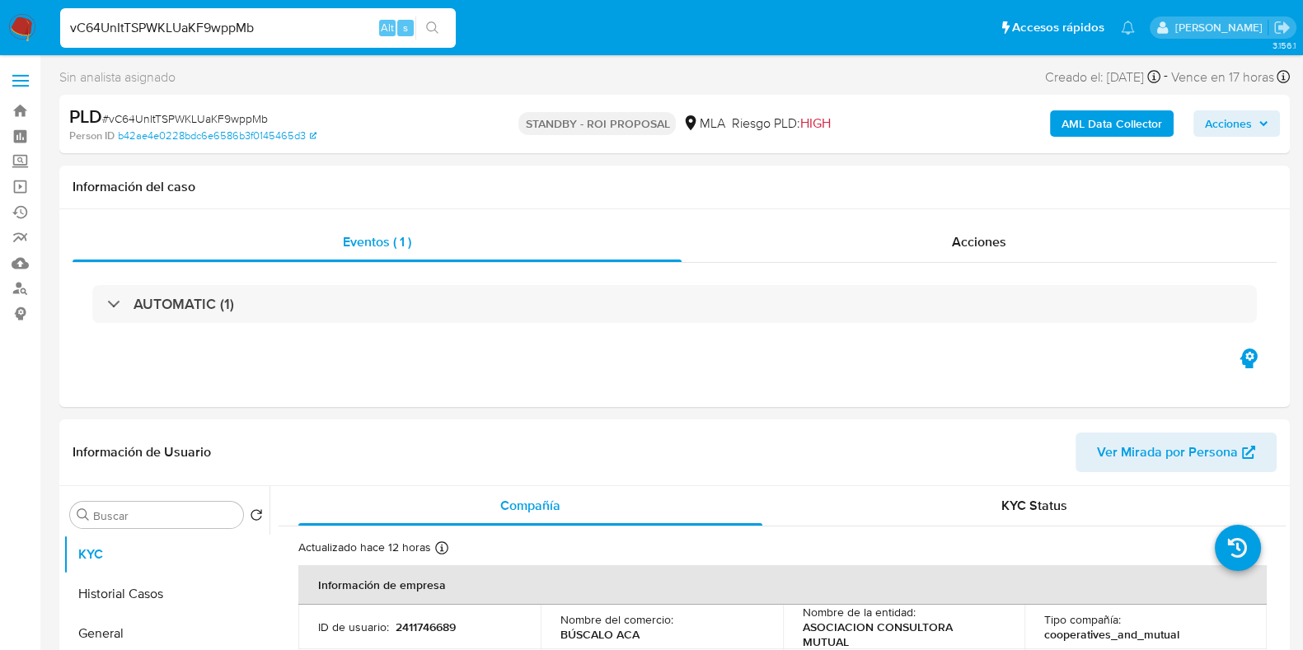
select select "10"
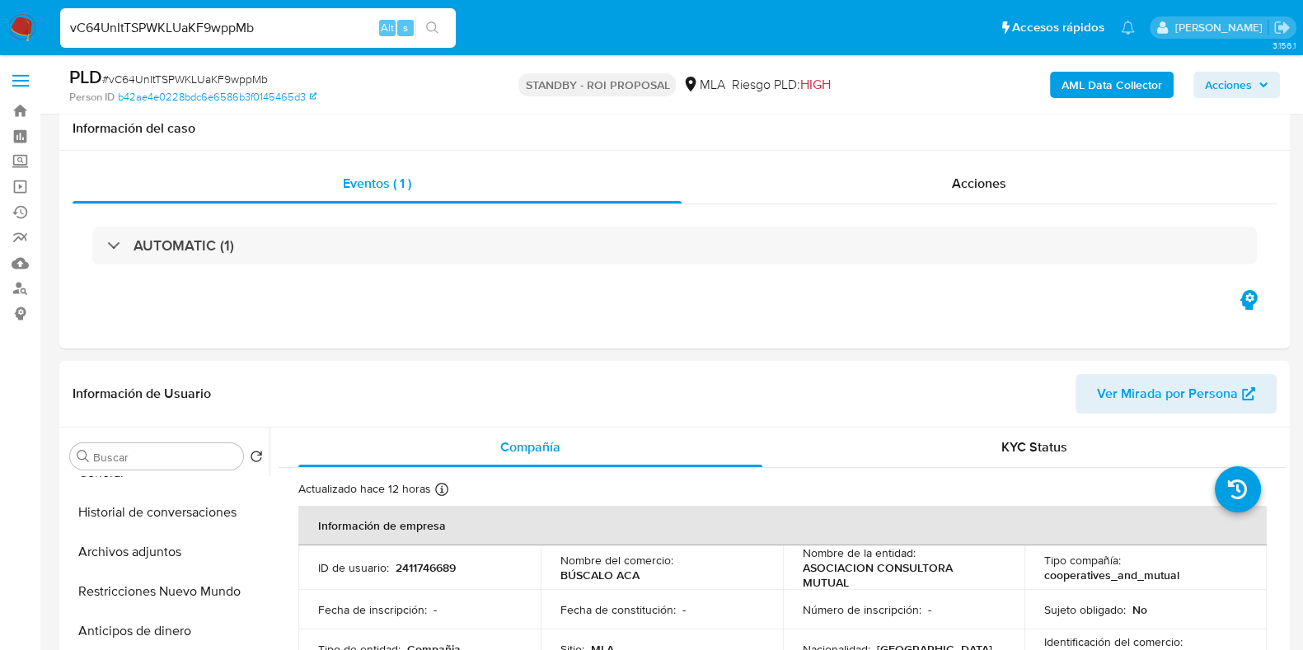
scroll to position [205, 0]
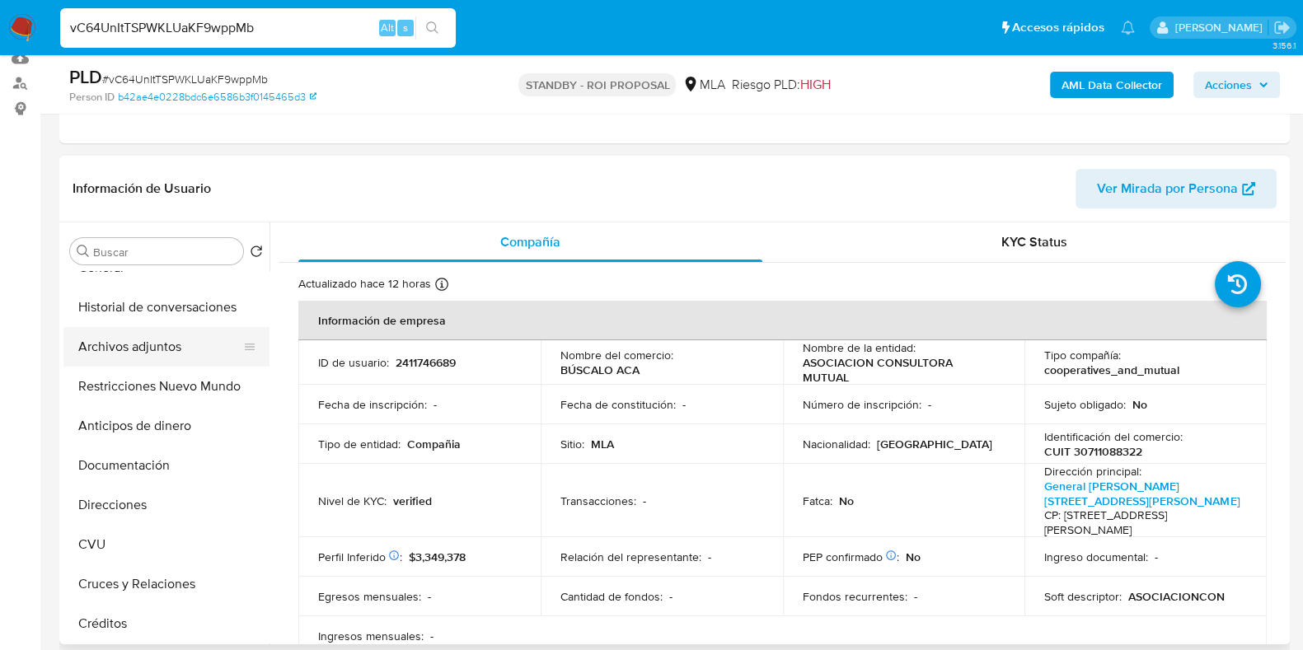
click at [169, 344] on button "Archivos adjuntos" at bounding box center [159, 347] width 193 height 40
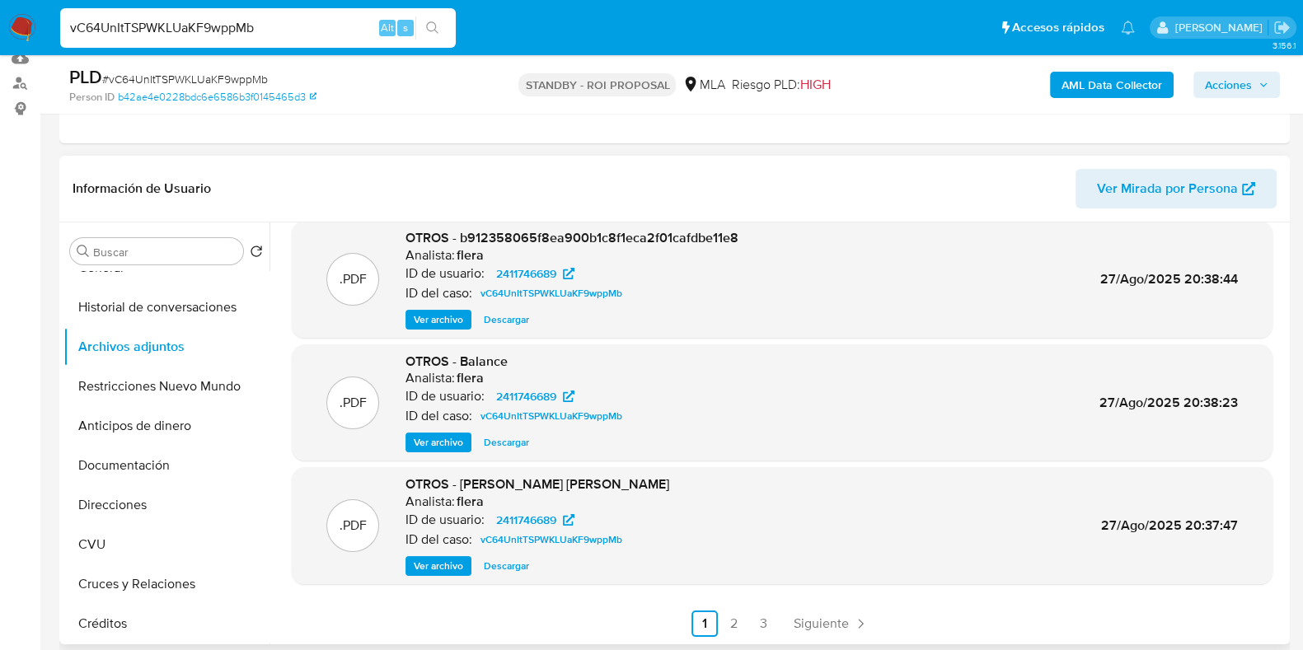
scroll to position [138, 0]
click at [854, 631] on link "Siguiente" at bounding box center [831, 623] width 88 height 26
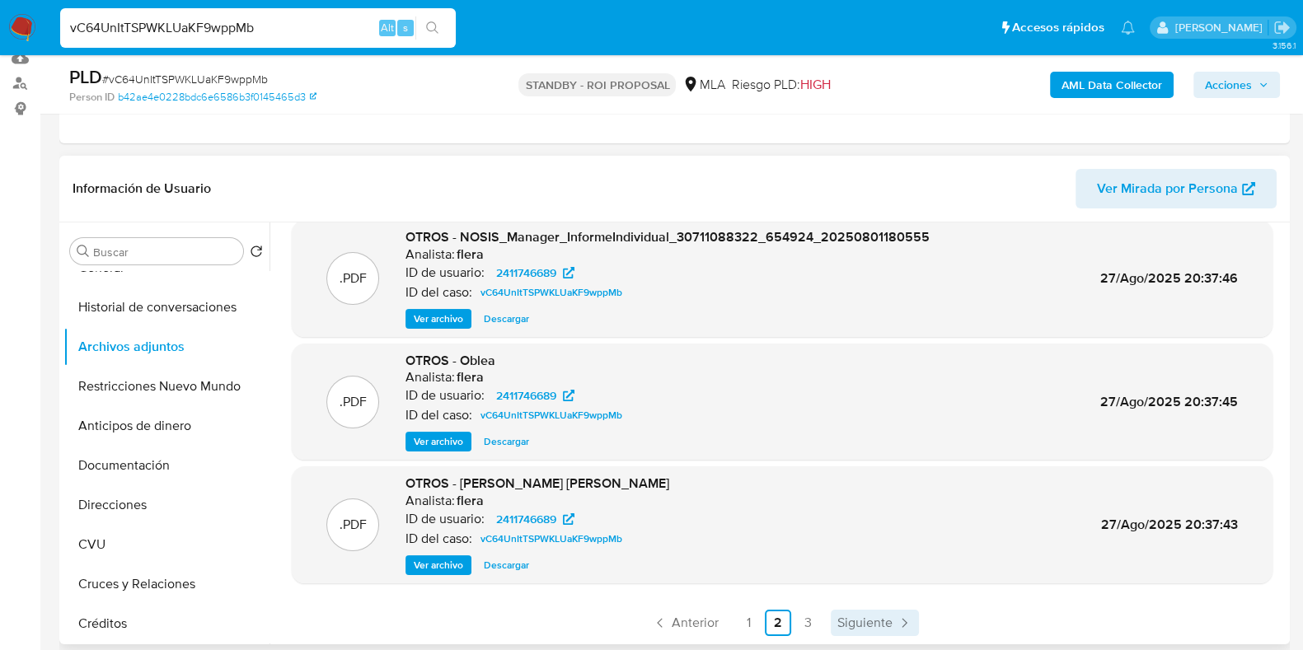
click at [842, 618] on span "Siguiente" at bounding box center [865, 623] width 55 height 13
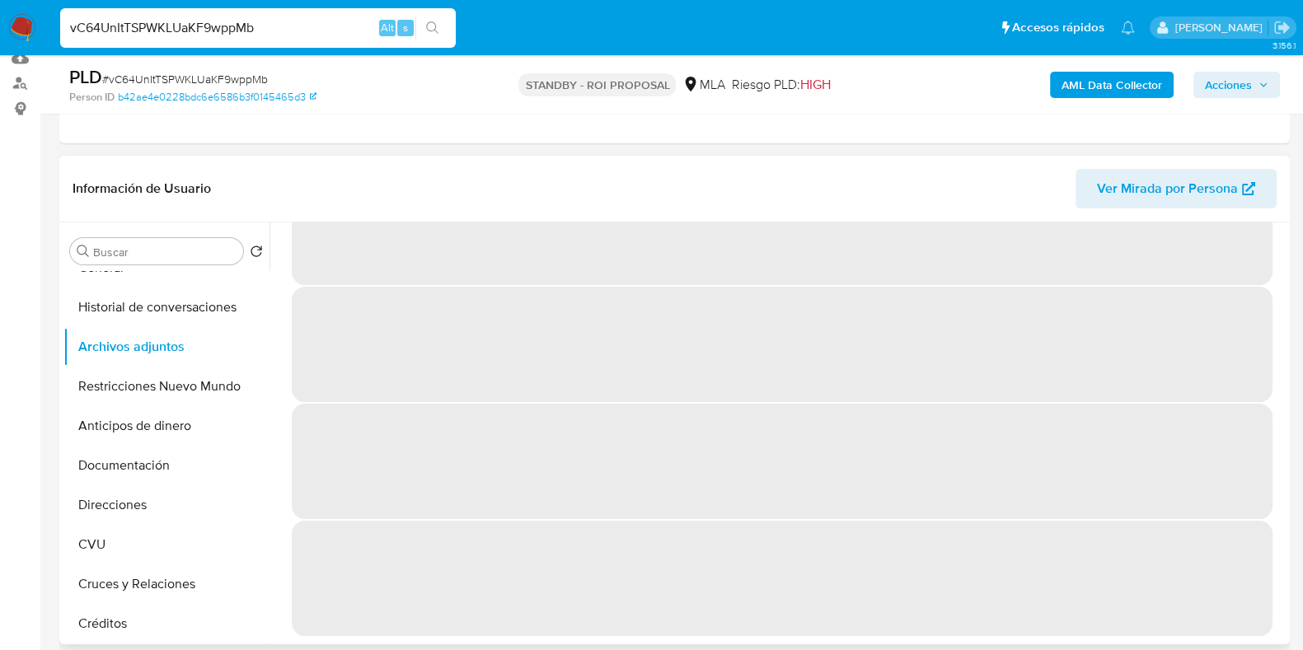
scroll to position [0, 0]
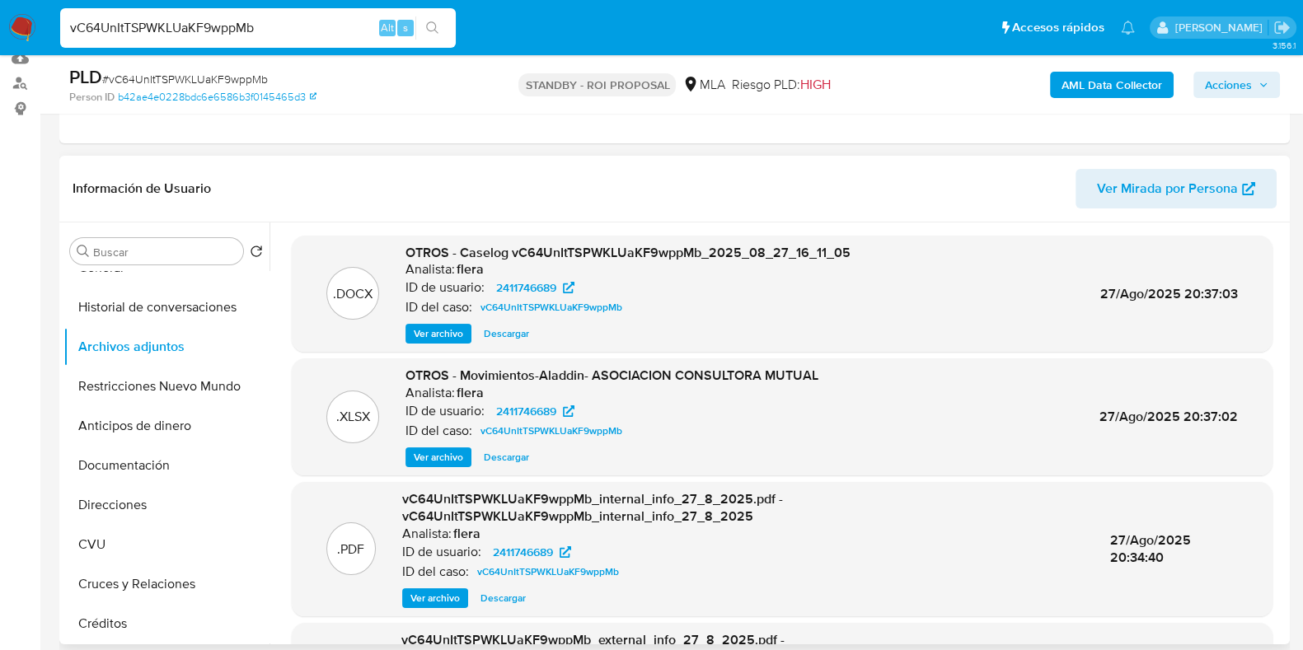
click at [499, 337] on span "Descargar" at bounding box center [506, 334] width 45 height 16
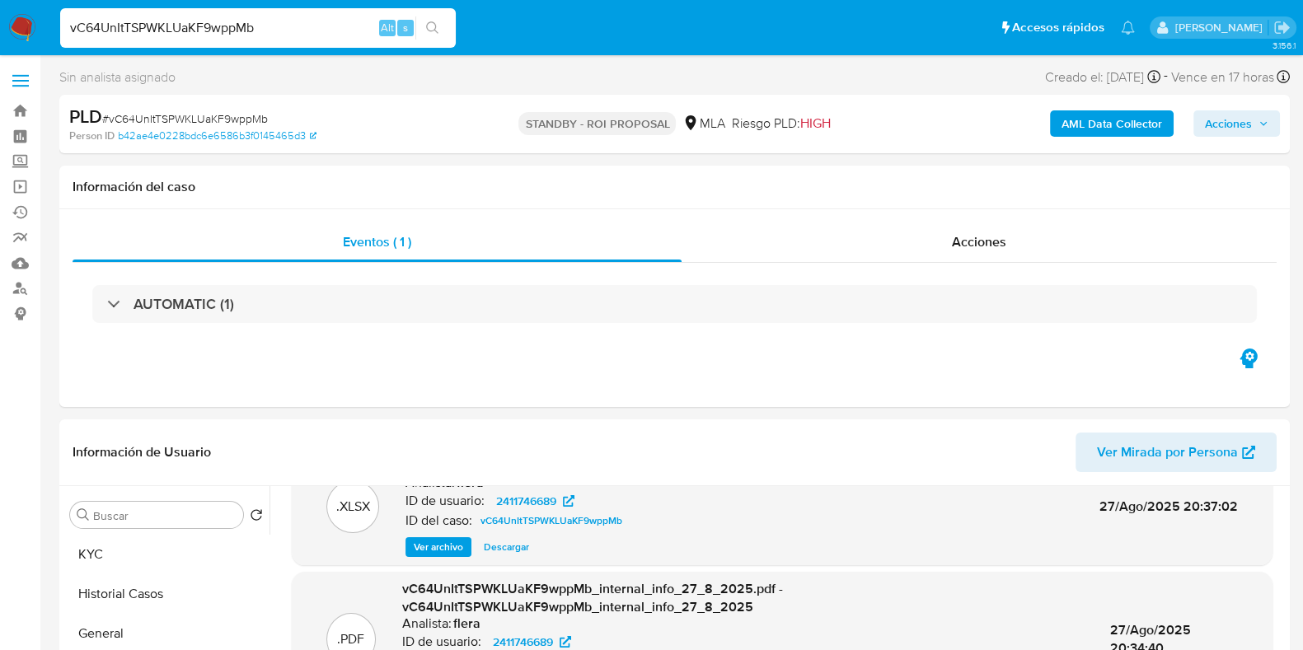
click at [204, 33] on input "vC64UnItTSPWKLUaKF9wppMb" at bounding box center [258, 27] width 396 height 21
paste input "Sg2MhtX6gu1ECcFTmLwUXGsX"
type input "Sg2MhtX6gu1ECcFTmLwUXGsX"
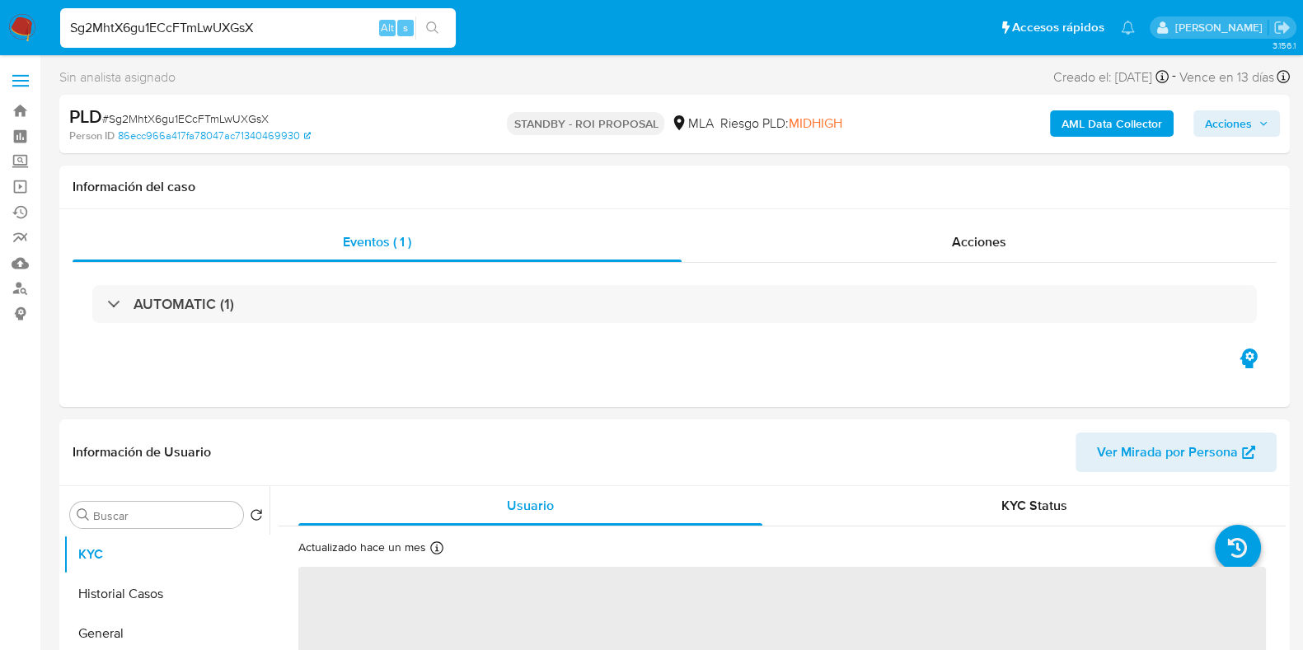
select select "10"
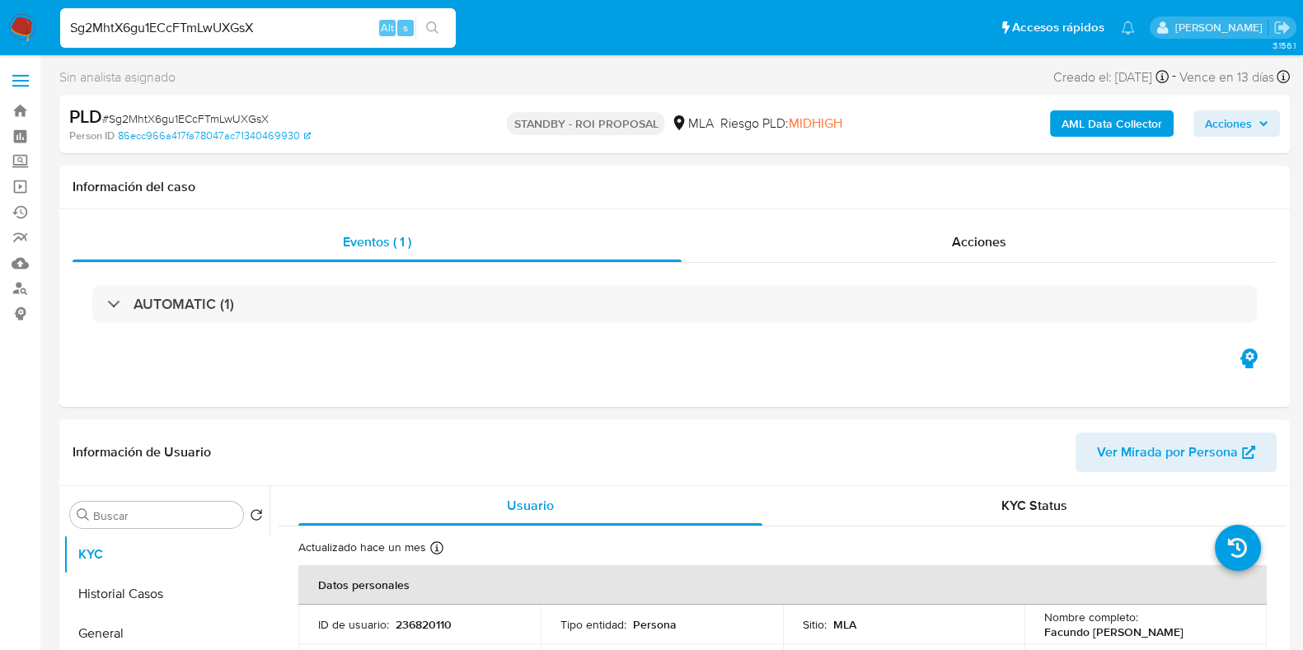
click at [231, 18] on input "Sg2MhtX6gu1ECcFTmLwUXGsX" at bounding box center [258, 27] width 396 height 21
paste input "vC64UnItTSPWKLUaKF9wppMb"
type input "vC64UnItTSPWKLUaKF9wppMb"
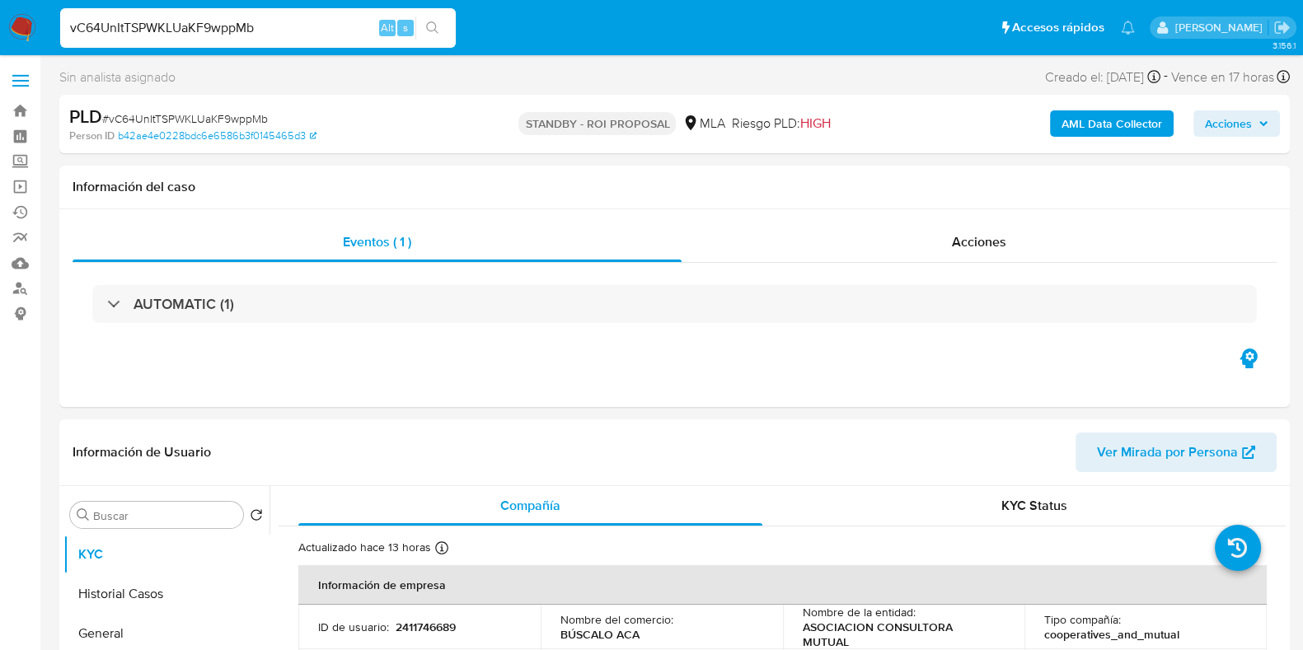
select select "10"
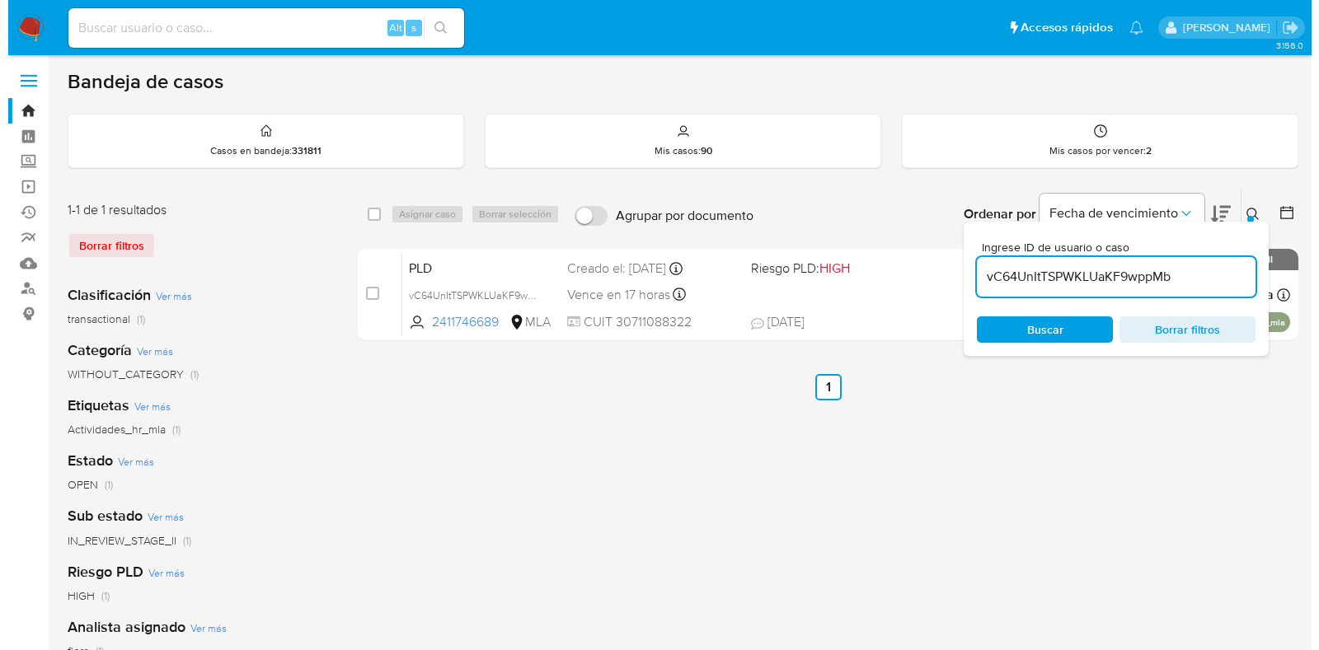
scroll to position [102, 0]
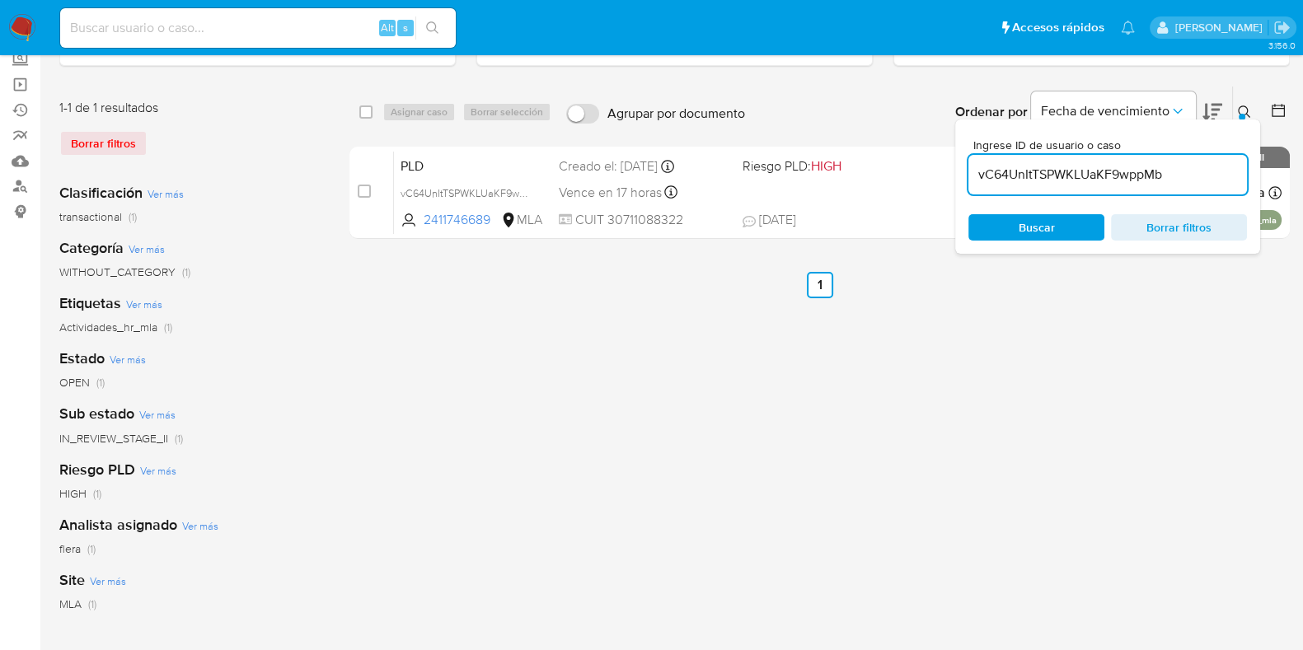
click at [1032, 178] on input "vC64UnItTSPWKLUaKF9wppMb" at bounding box center [1108, 174] width 279 height 21
paste input "AkTcVYLMYRq4IeAuAB3q6oIS"
type input "AkTcVYLMYRq4IeAuAB3q6oIS"
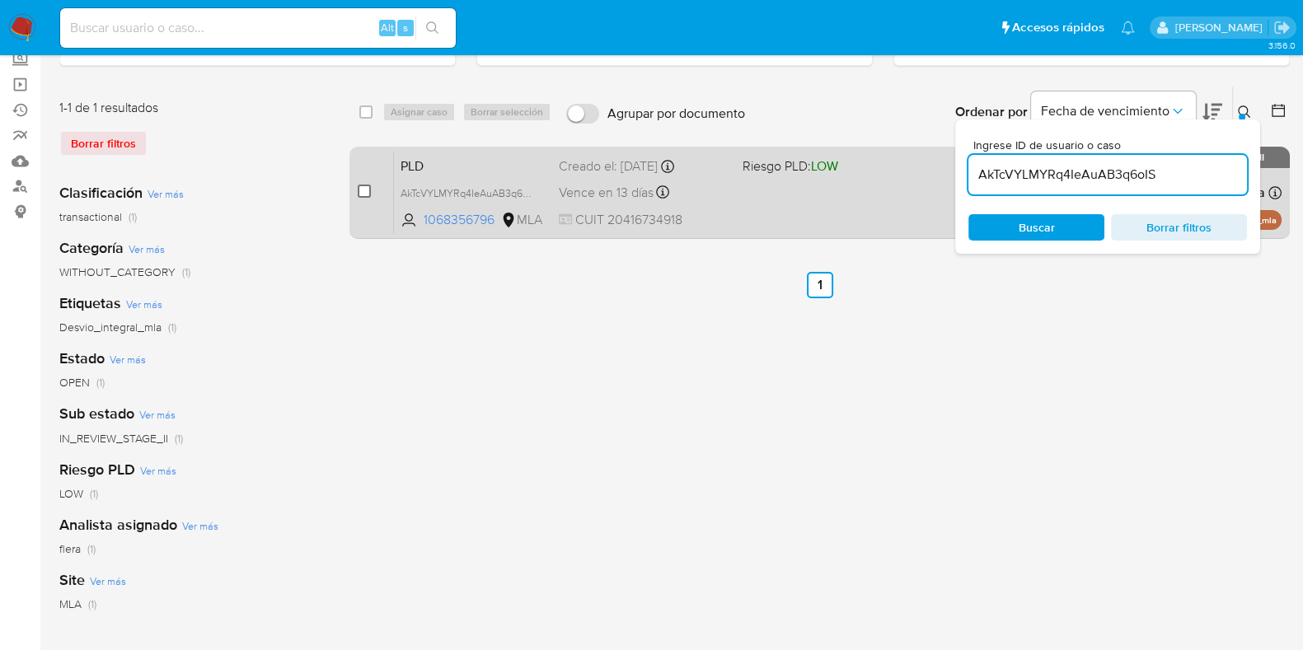
click at [362, 194] on input "checkbox" at bounding box center [364, 191] width 13 height 13
checkbox input "true"
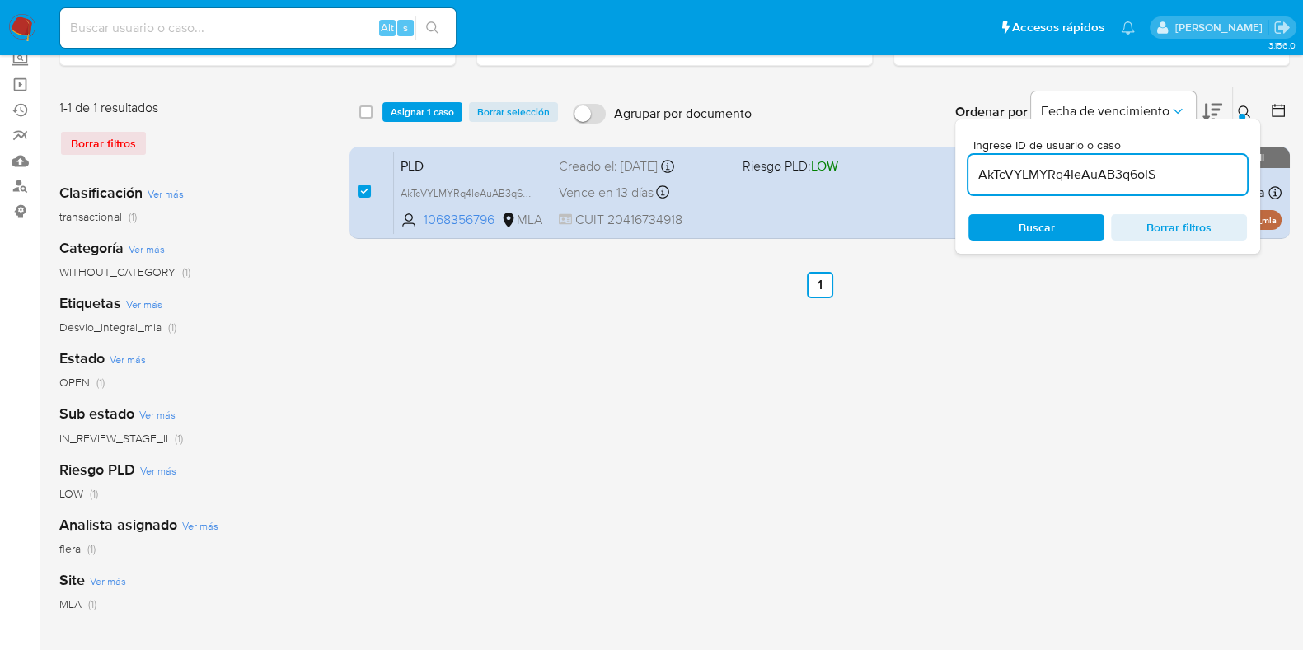
click at [410, 98] on div "select-all-cases-checkbox Asignar 1 caso Borrar selección Agrupar por documento…" at bounding box center [820, 112] width 941 height 51
click at [412, 106] on span "Asignar 1 caso" at bounding box center [422, 112] width 63 height 16
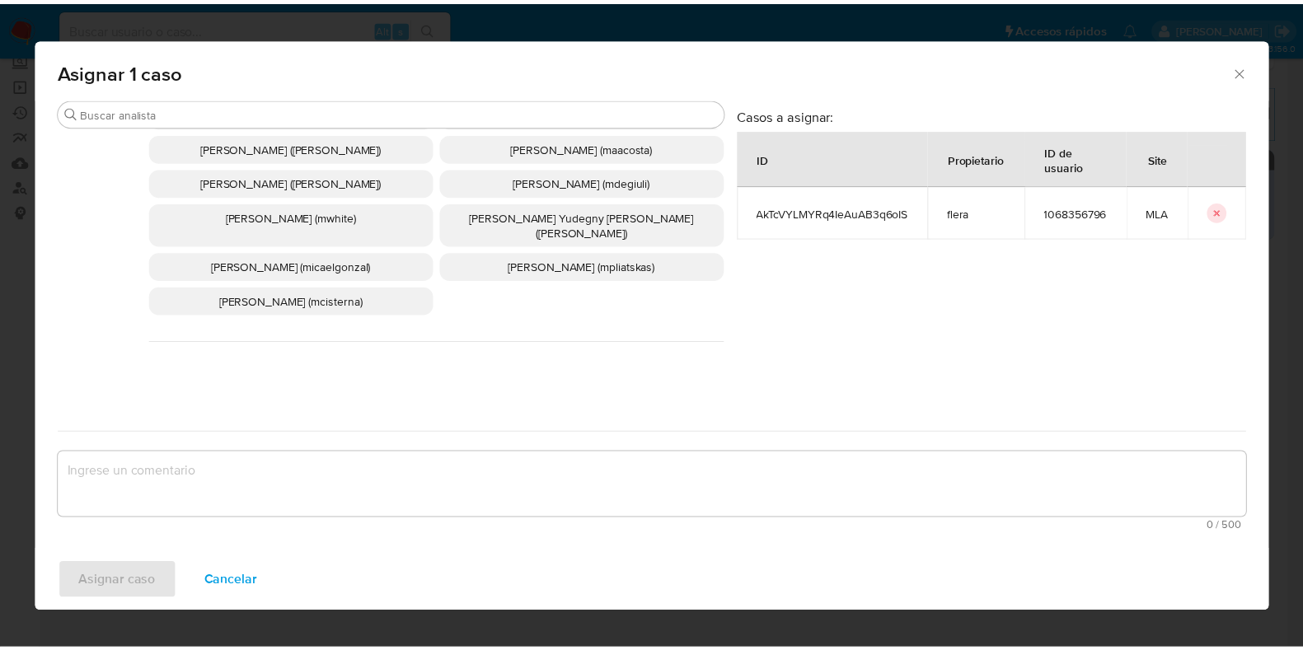
scroll to position [927, 0]
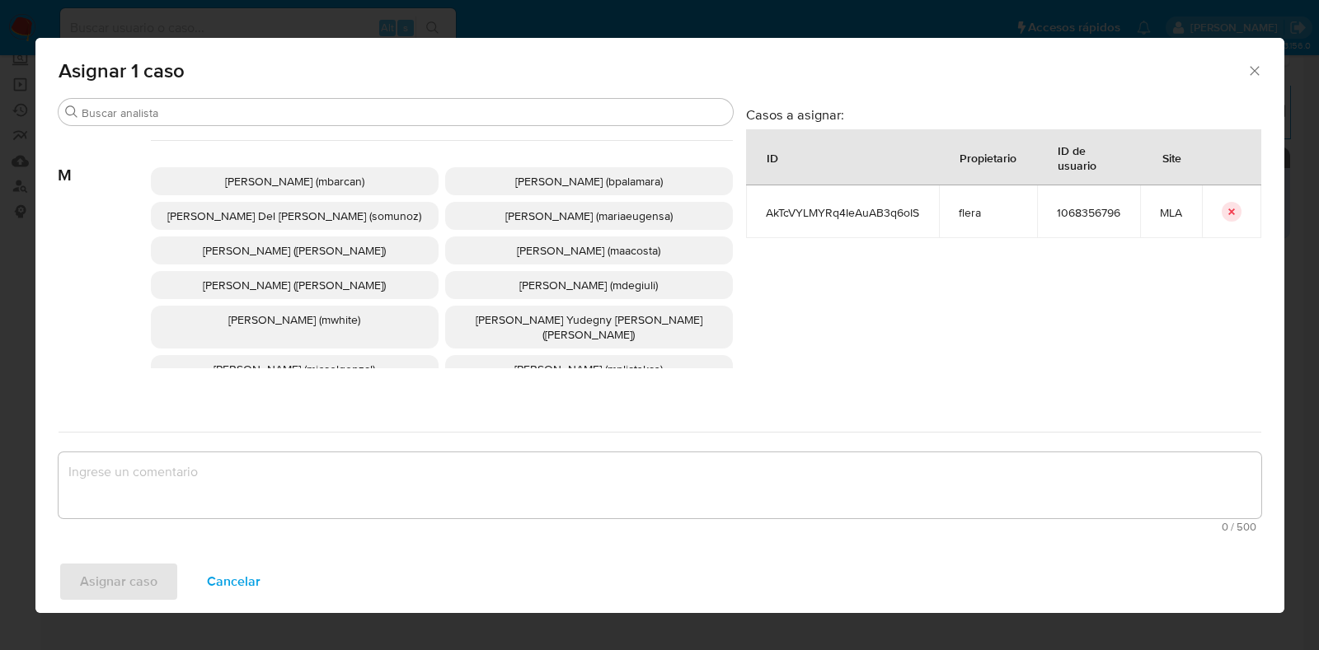
click at [622, 204] on p "[PERSON_NAME] (mariaeugensa)" at bounding box center [589, 216] width 288 height 28
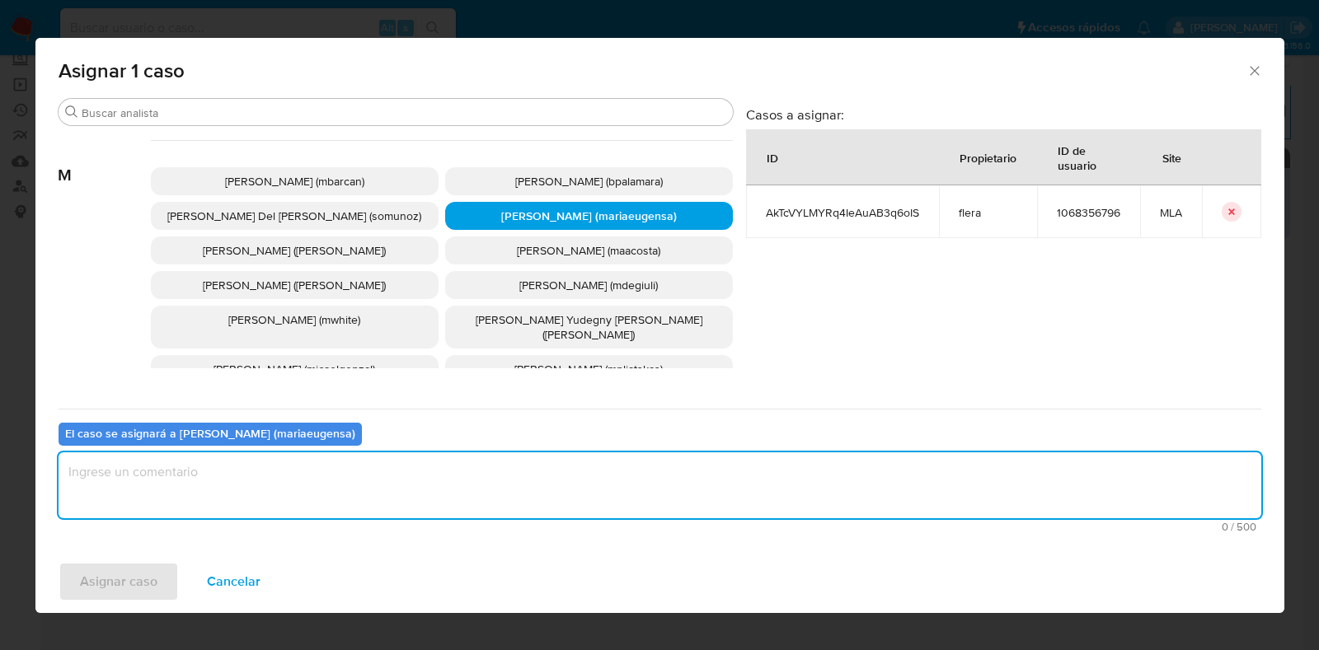
click at [376, 500] on textarea "assign-modal" at bounding box center [660, 486] width 1203 height 66
click at [115, 570] on span "Asignar caso" at bounding box center [118, 582] width 77 height 36
